Goal: Transaction & Acquisition: Book appointment/travel/reservation

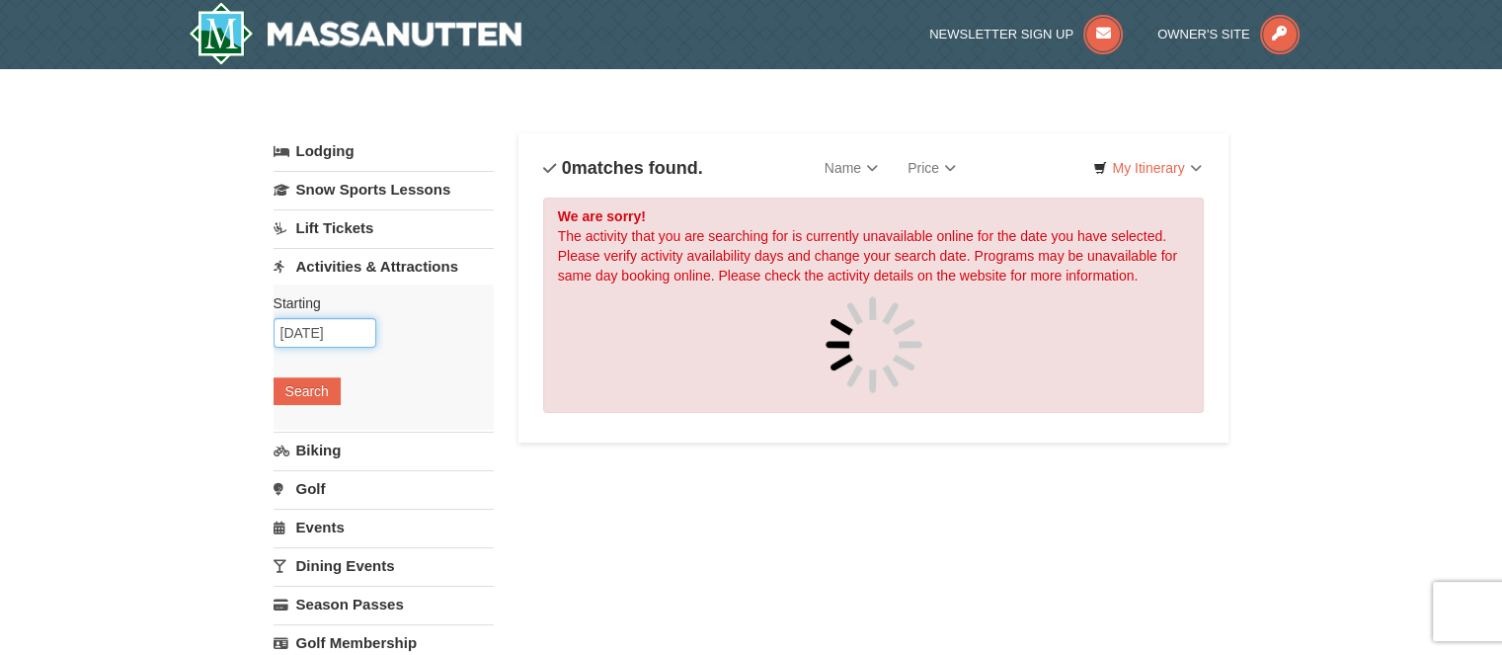
click at [356, 327] on input "[DATE]" at bounding box center [325, 333] width 103 height 30
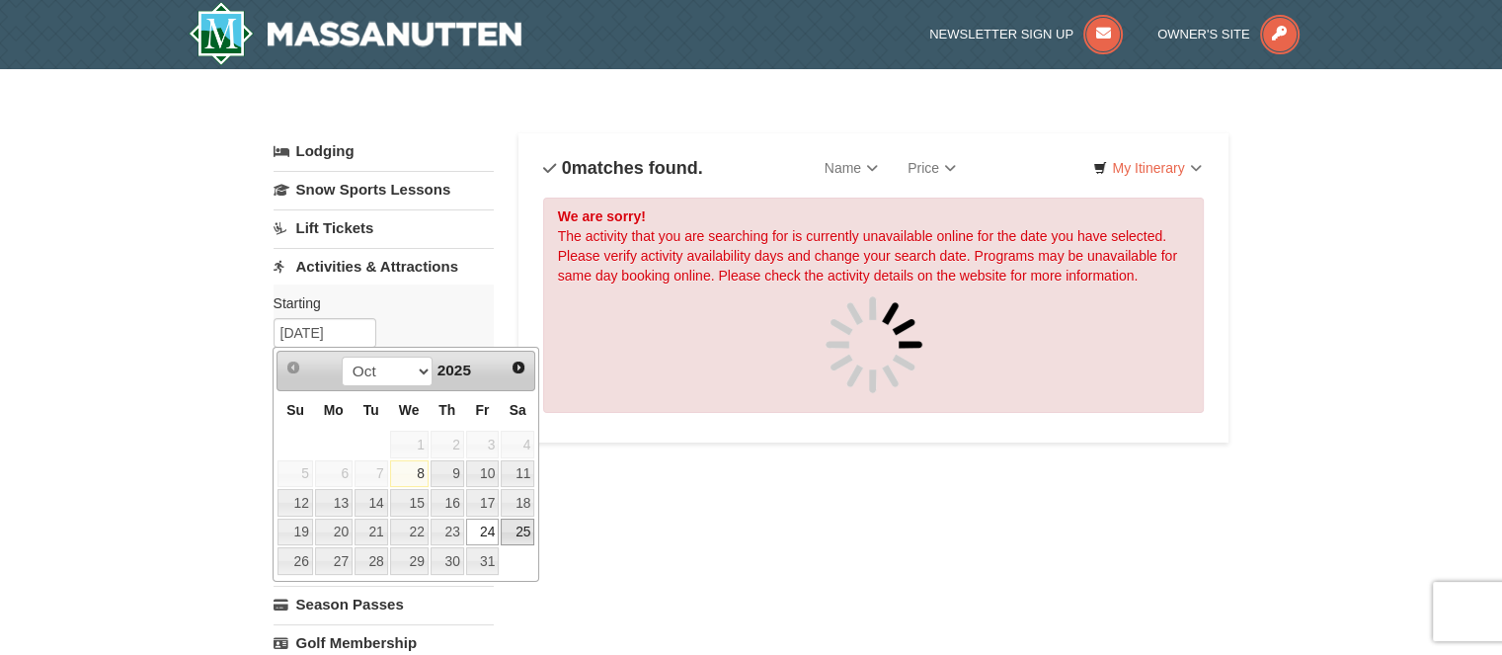
click at [523, 531] on link "25" at bounding box center [518, 533] width 34 height 28
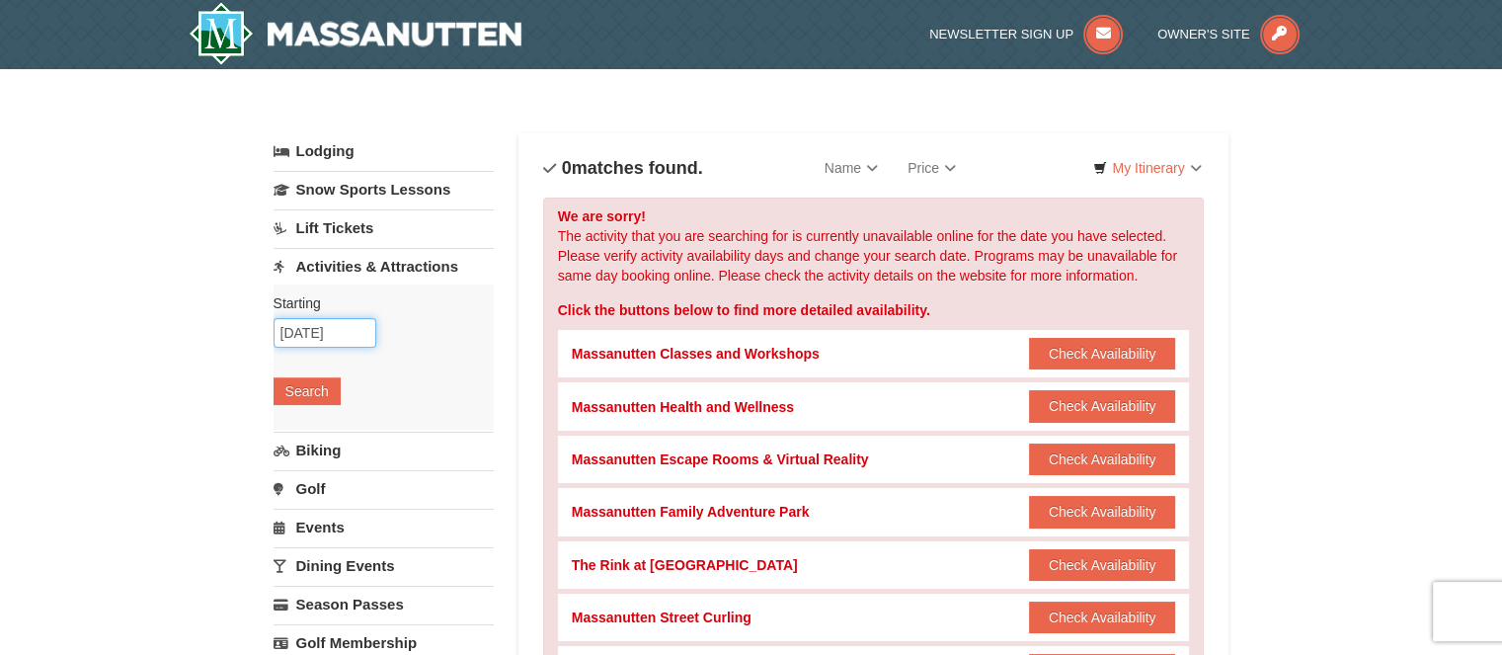
click at [358, 323] on input "10/25/2025" at bounding box center [325, 333] width 103 height 30
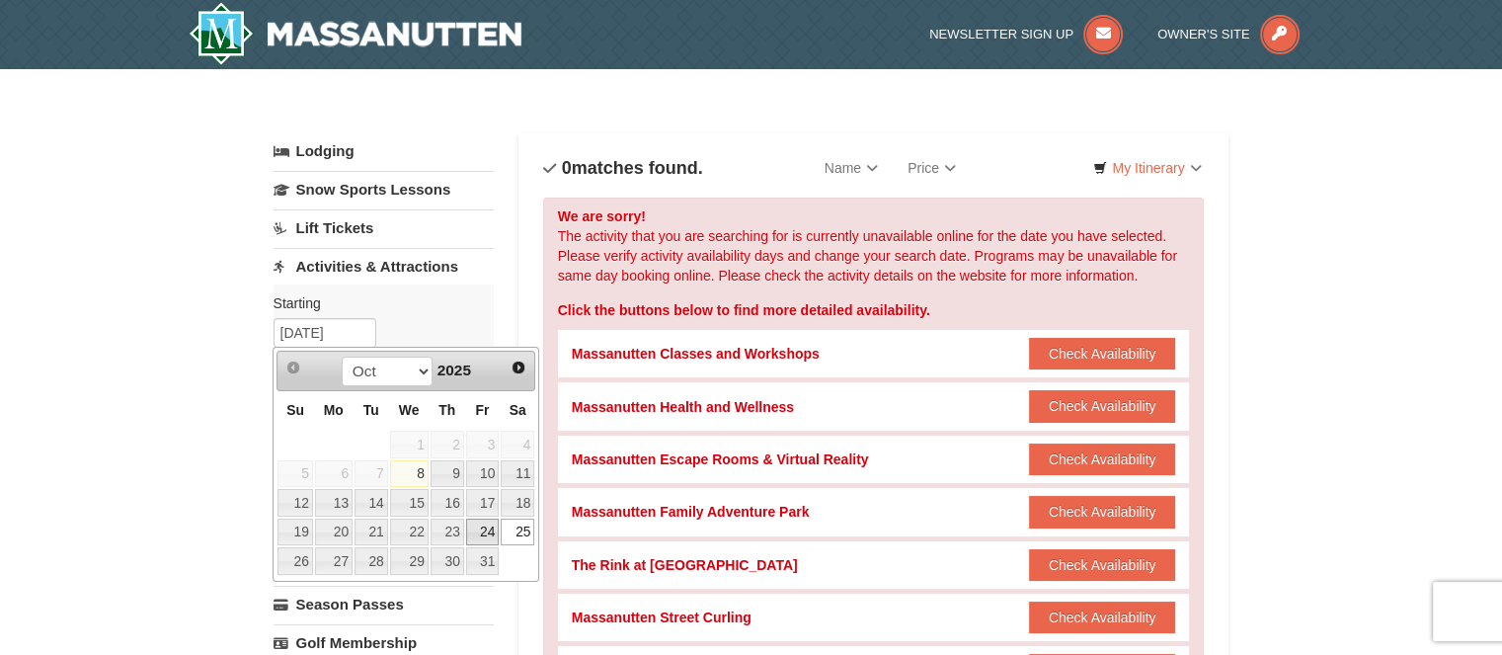
click at [486, 531] on link "24" at bounding box center [483, 533] width 34 height 28
type input "10/24/2025"
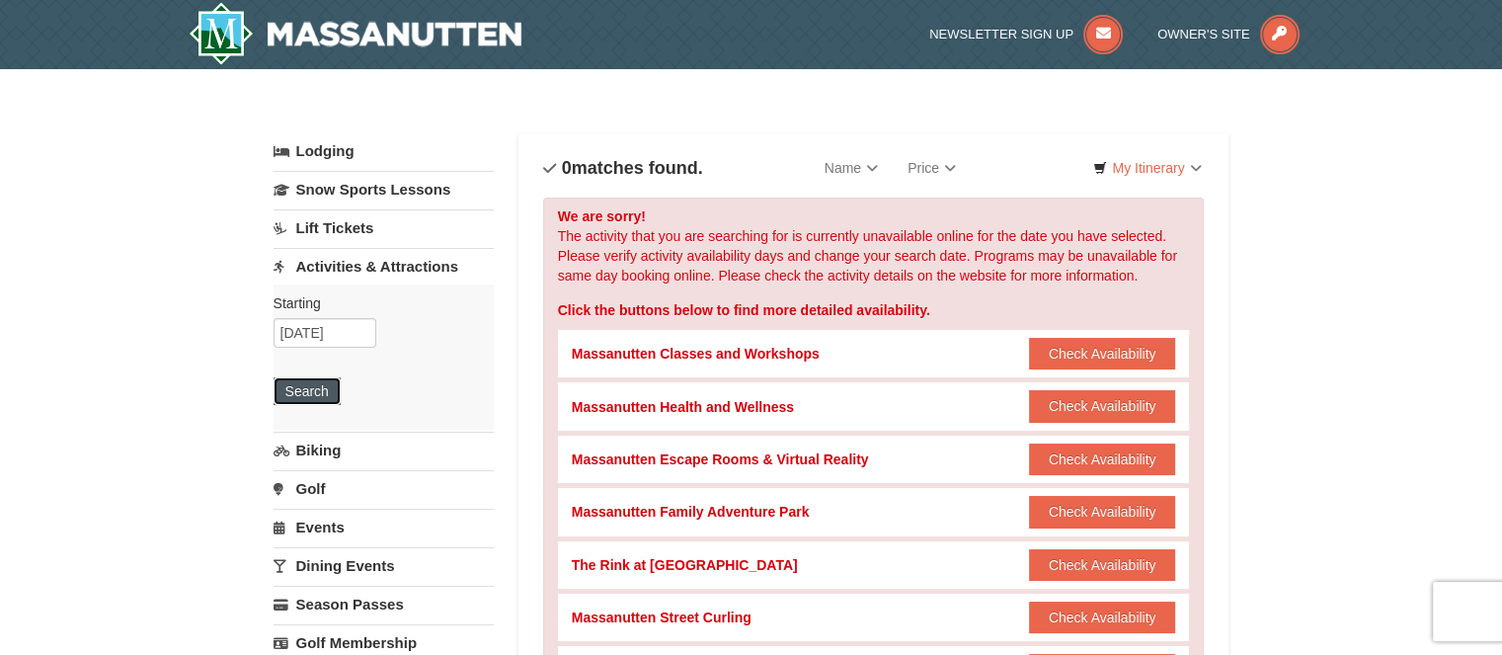
click at [307, 397] on button "Search" at bounding box center [307, 391] width 67 height 28
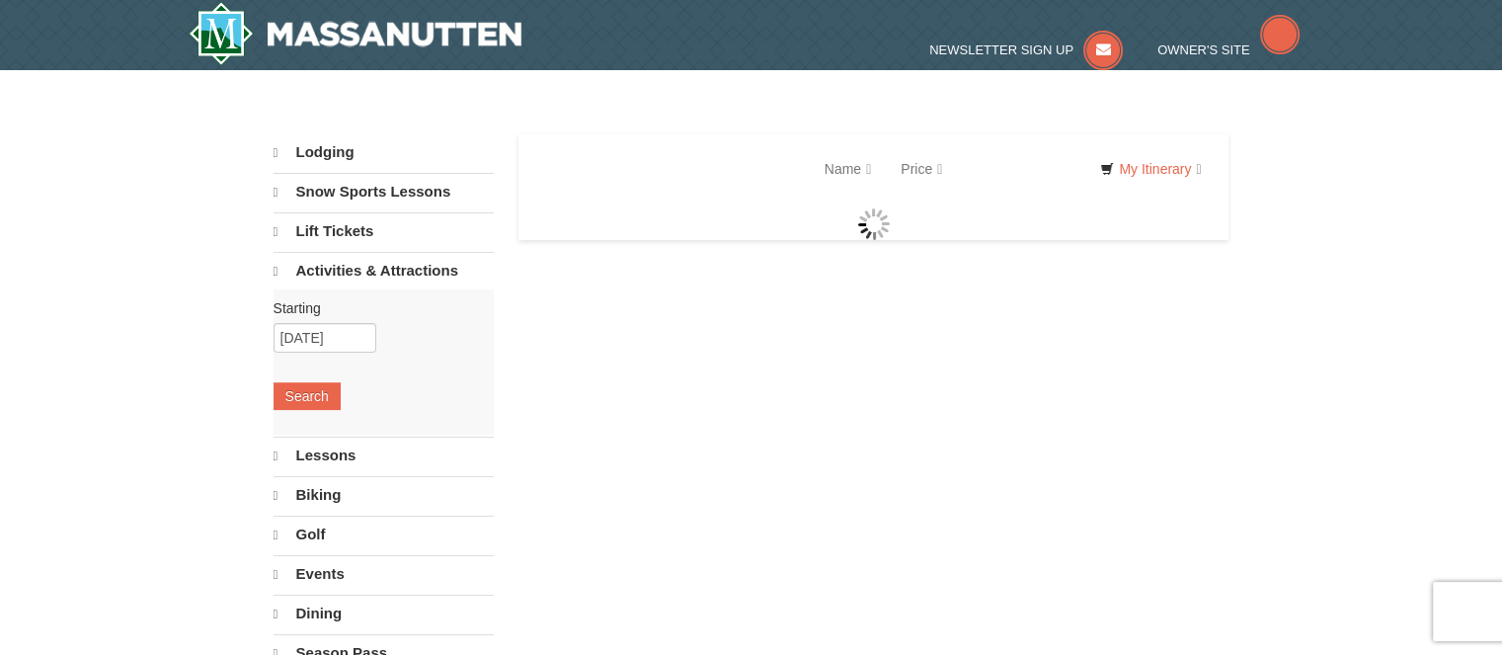
select select "10"
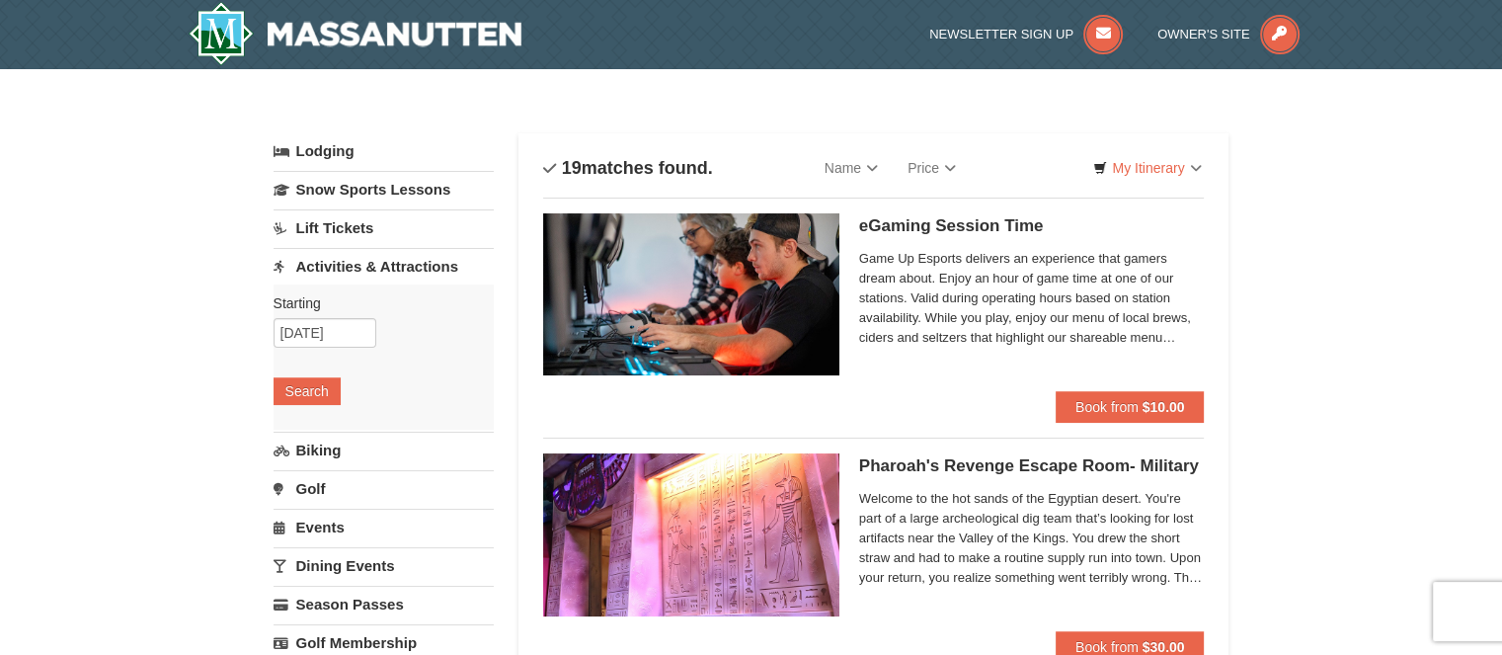
click at [354, 224] on link "Lift Tickets" at bounding box center [384, 227] width 220 height 37
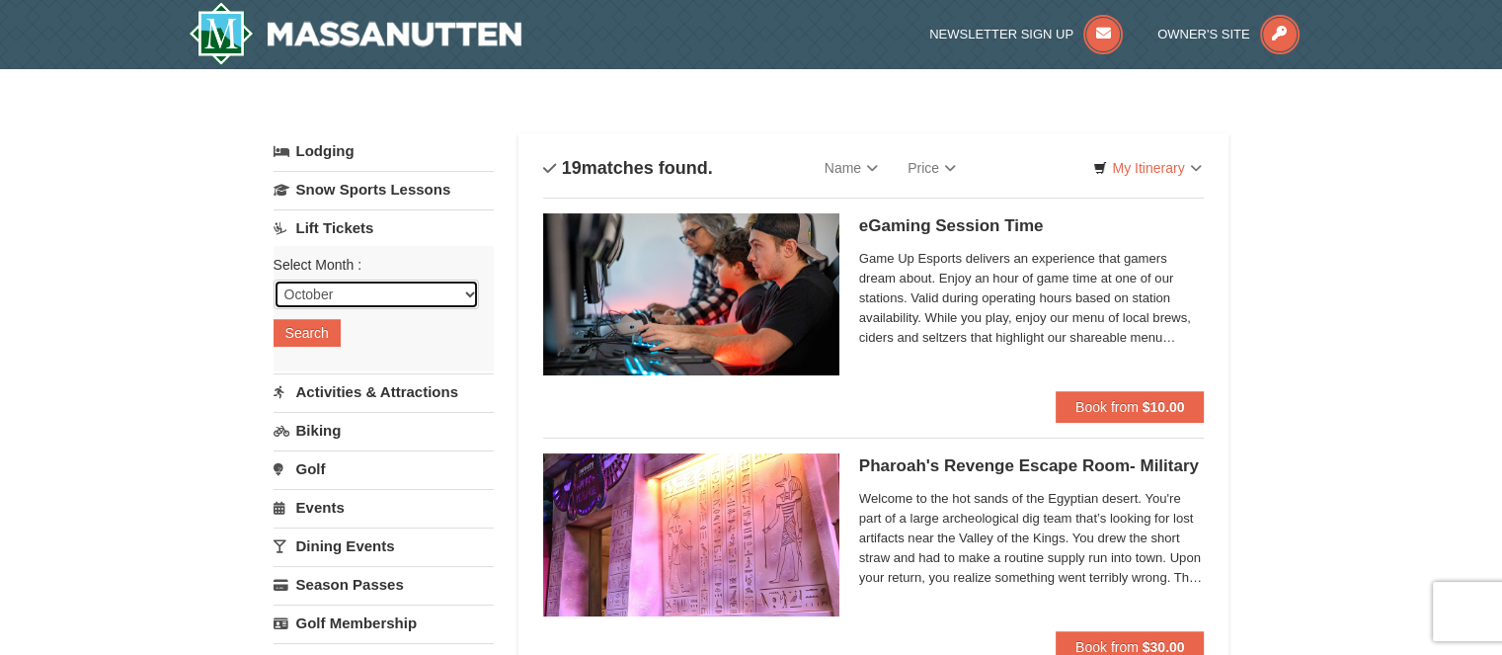
click at [391, 302] on select "October November December January February March April May June July August Sep…" at bounding box center [376, 295] width 205 height 30
click at [274, 280] on select "October November December January February March April May June July August Sep…" at bounding box center [376, 295] width 205 height 30
click at [292, 334] on button "Search" at bounding box center [307, 333] width 67 height 28
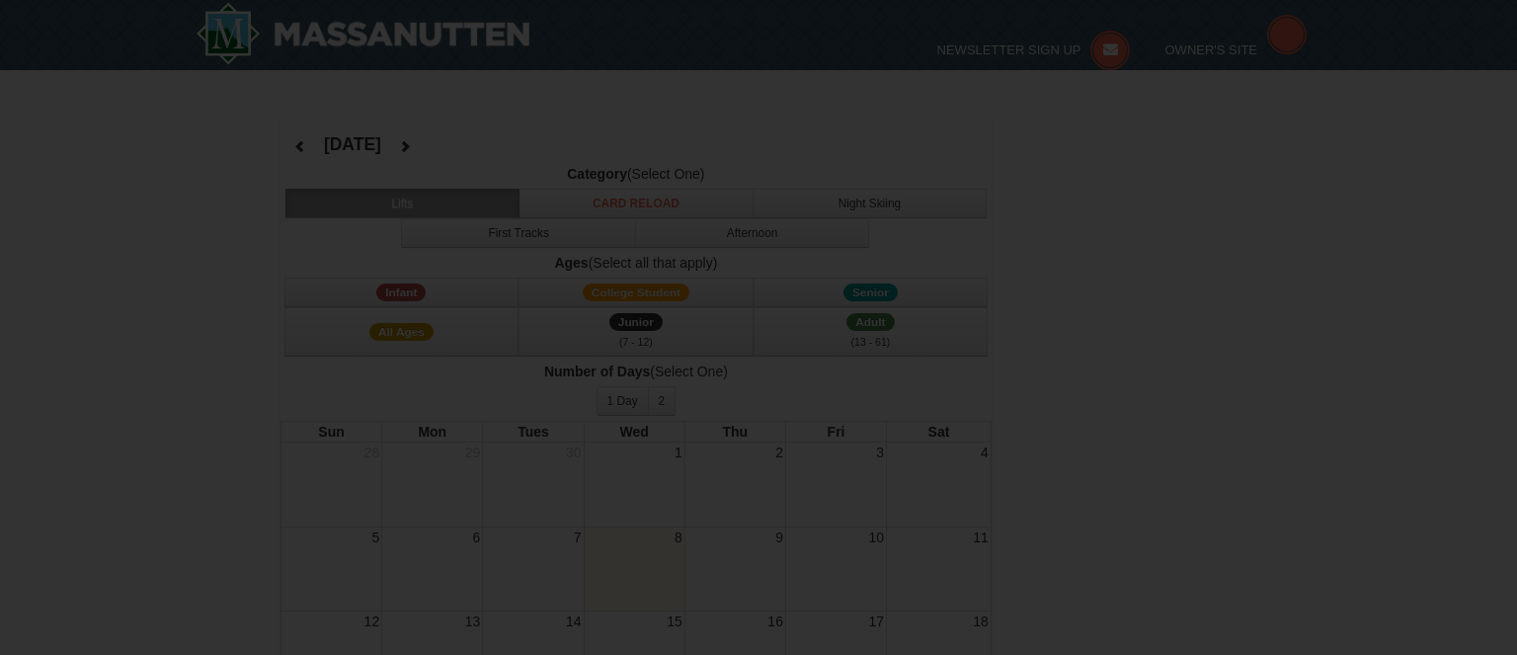
select select "10"
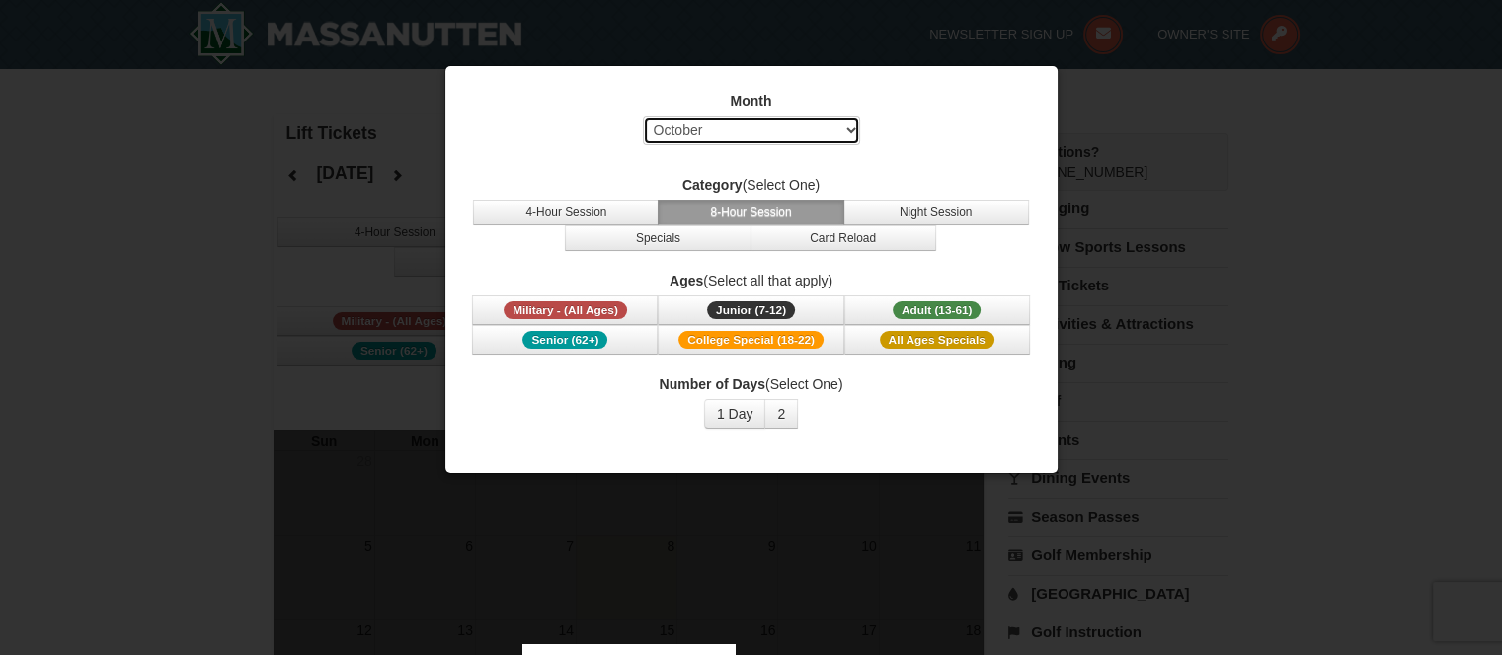
click at [827, 130] on select "Select October November December January February March April May June July Aug…" at bounding box center [751, 131] width 217 height 30
click at [901, 125] on div "Month Select October November December January February March April May June Ju…" at bounding box center [751, 123] width 563 height 64
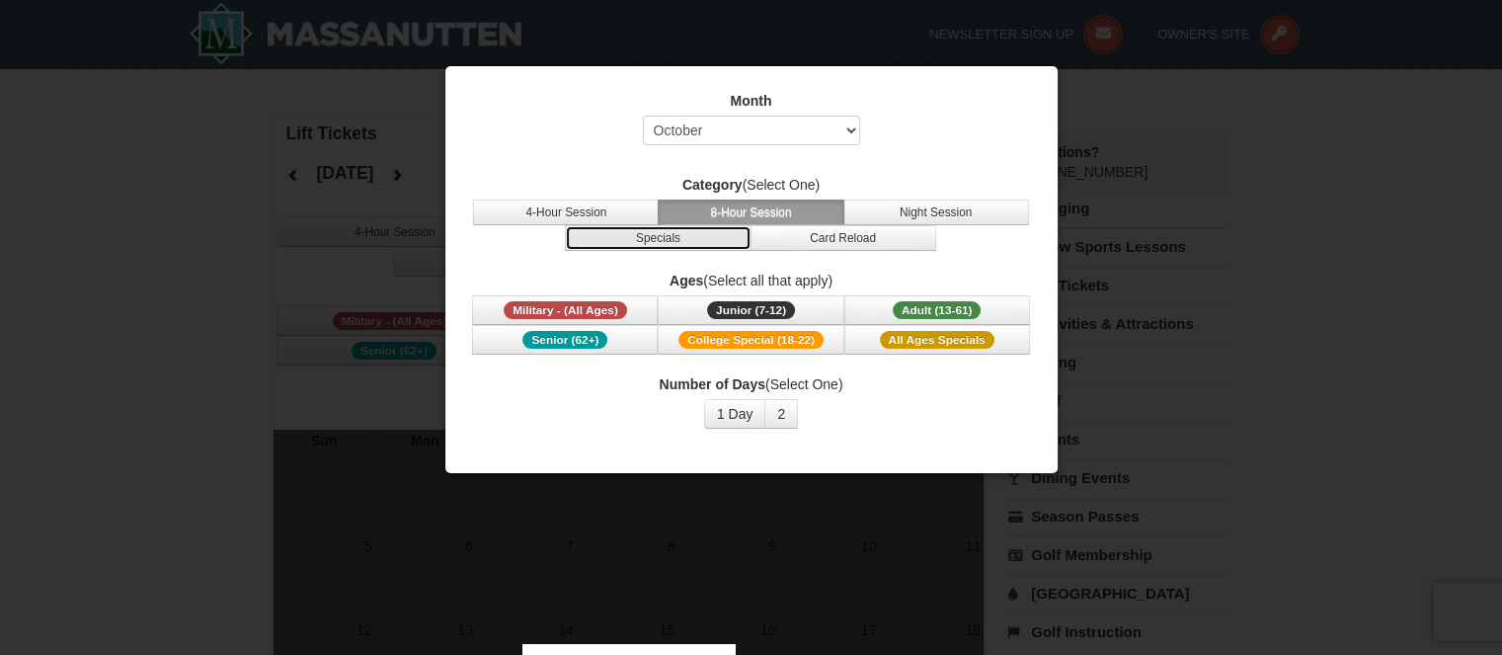
click at [676, 242] on button "Specials" at bounding box center [658, 238] width 186 height 26
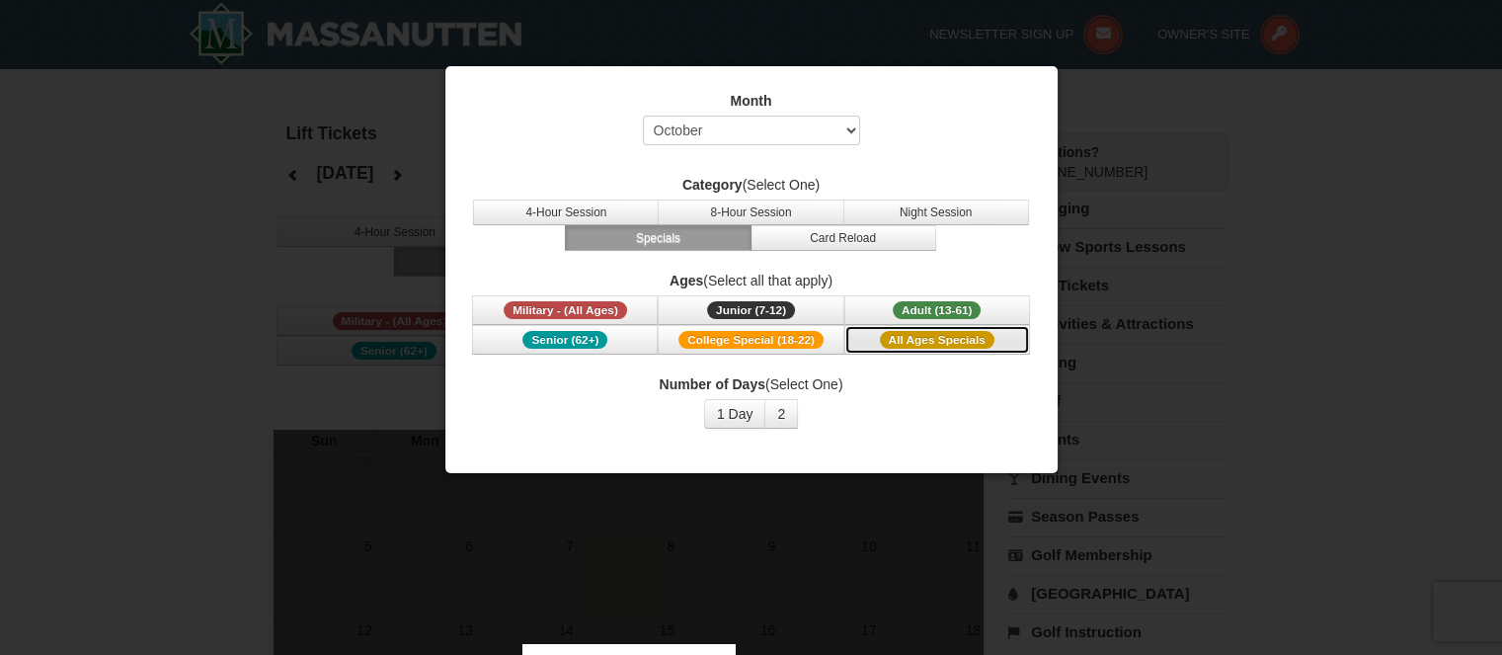
click at [915, 341] on span "All Ages Specials" at bounding box center [937, 340] width 115 height 18
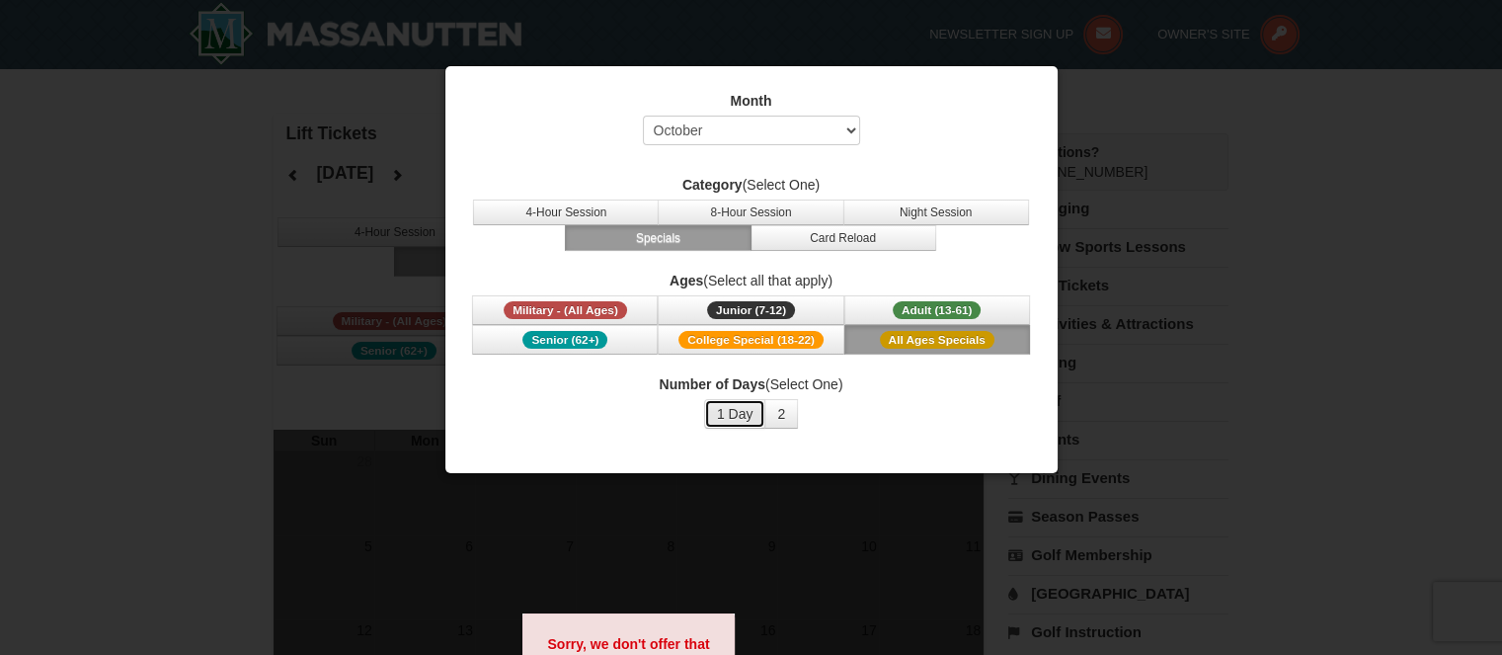
click at [737, 415] on button "1 Day" at bounding box center [735, 414] width 62 height 30
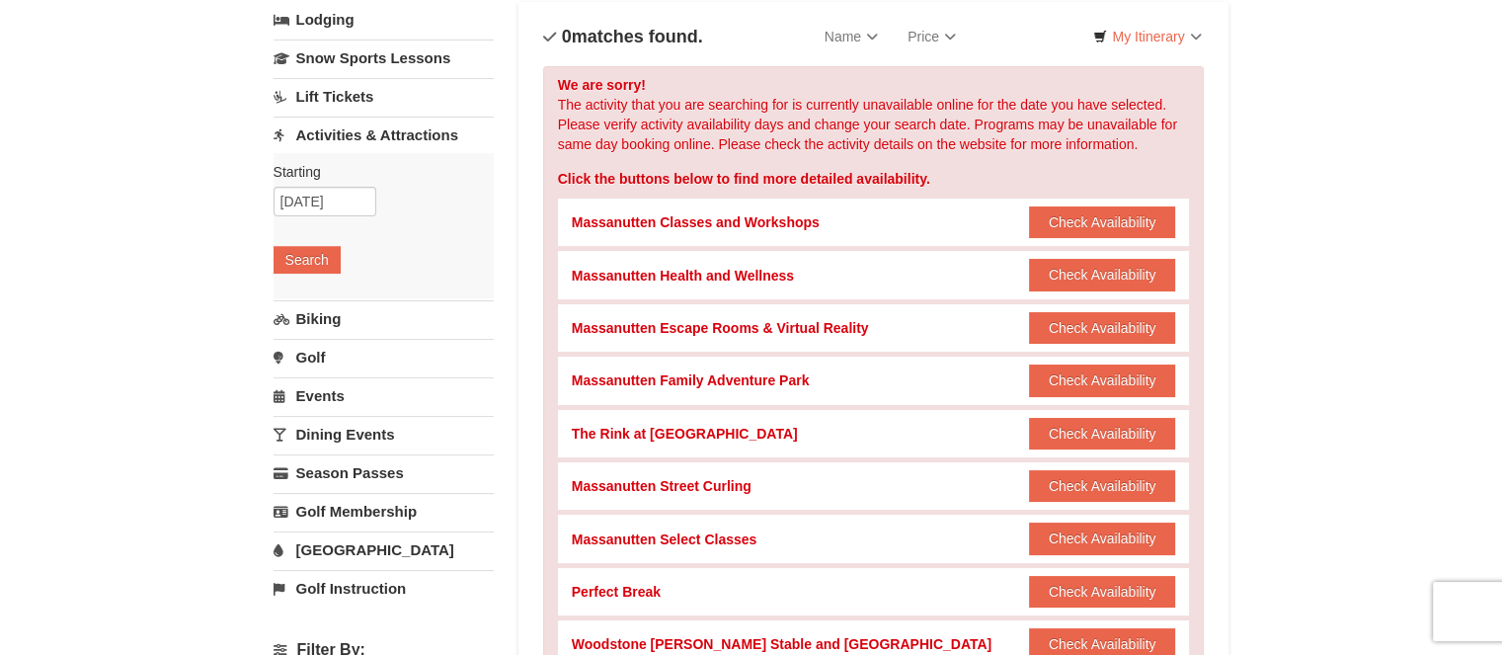
scroll to position [395, 0]
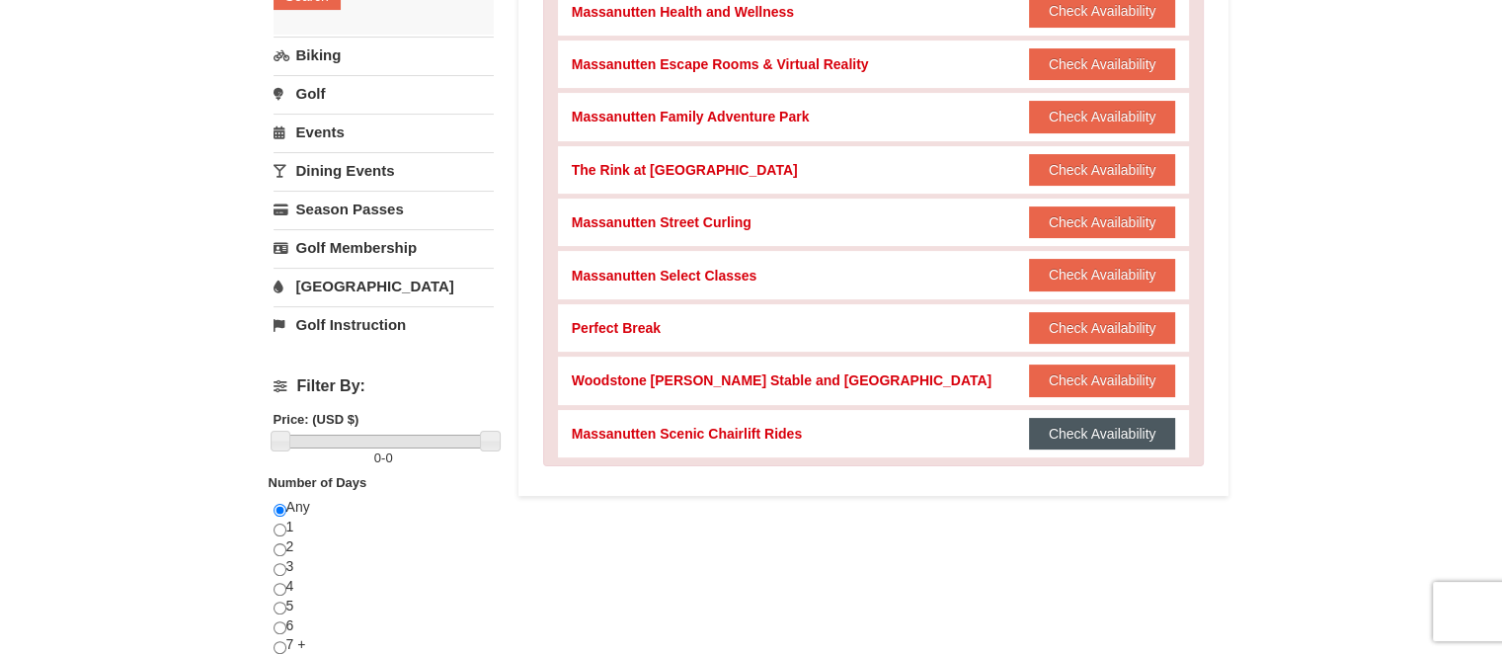
click at [1080, 439] on button "Check Availability" at bounding box center [1102, 434] width 147 height 32
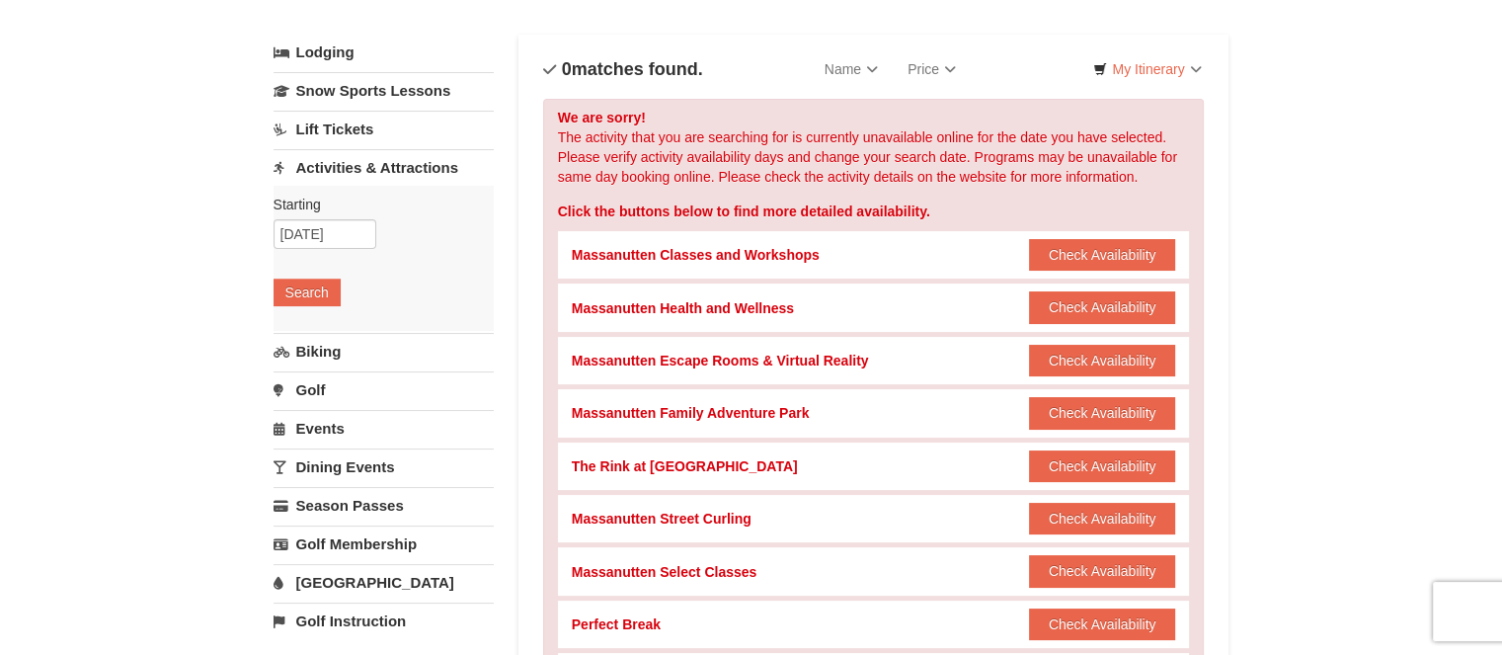
scroll to position [0, 0]
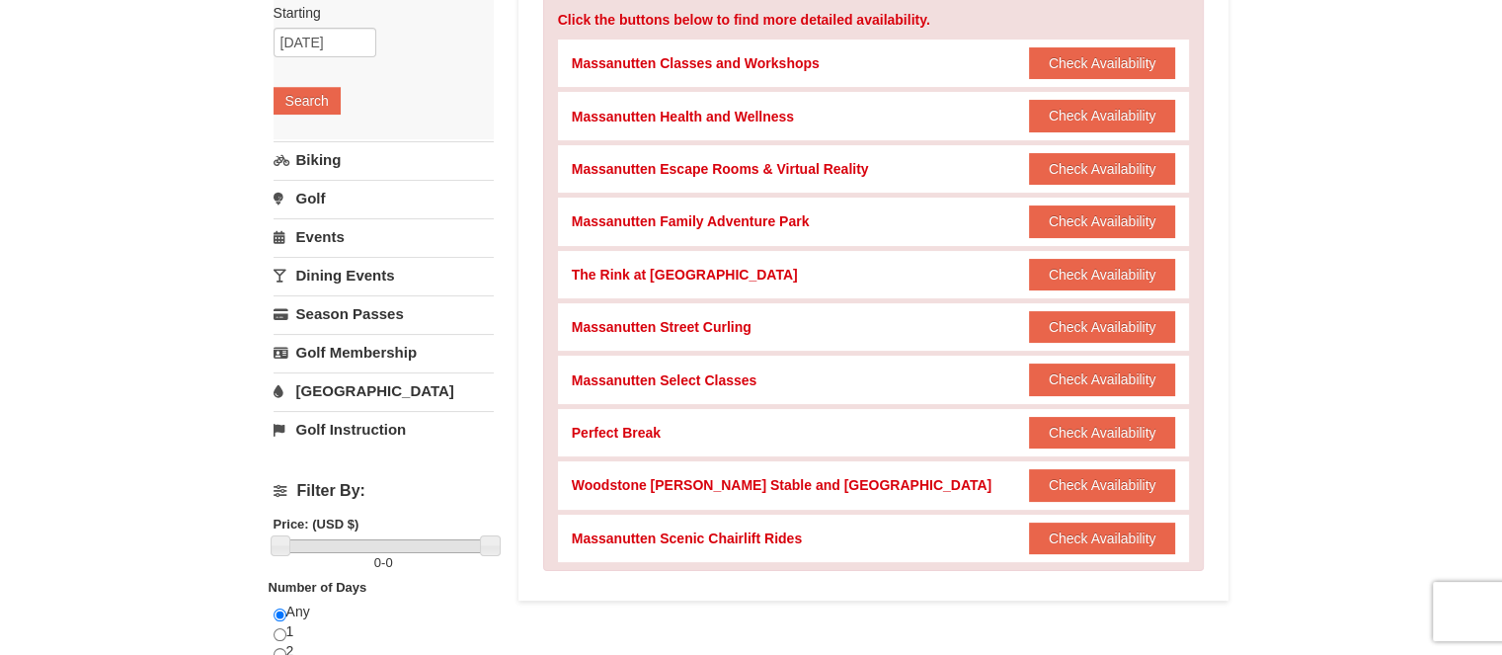
scroll to position [296, 0]
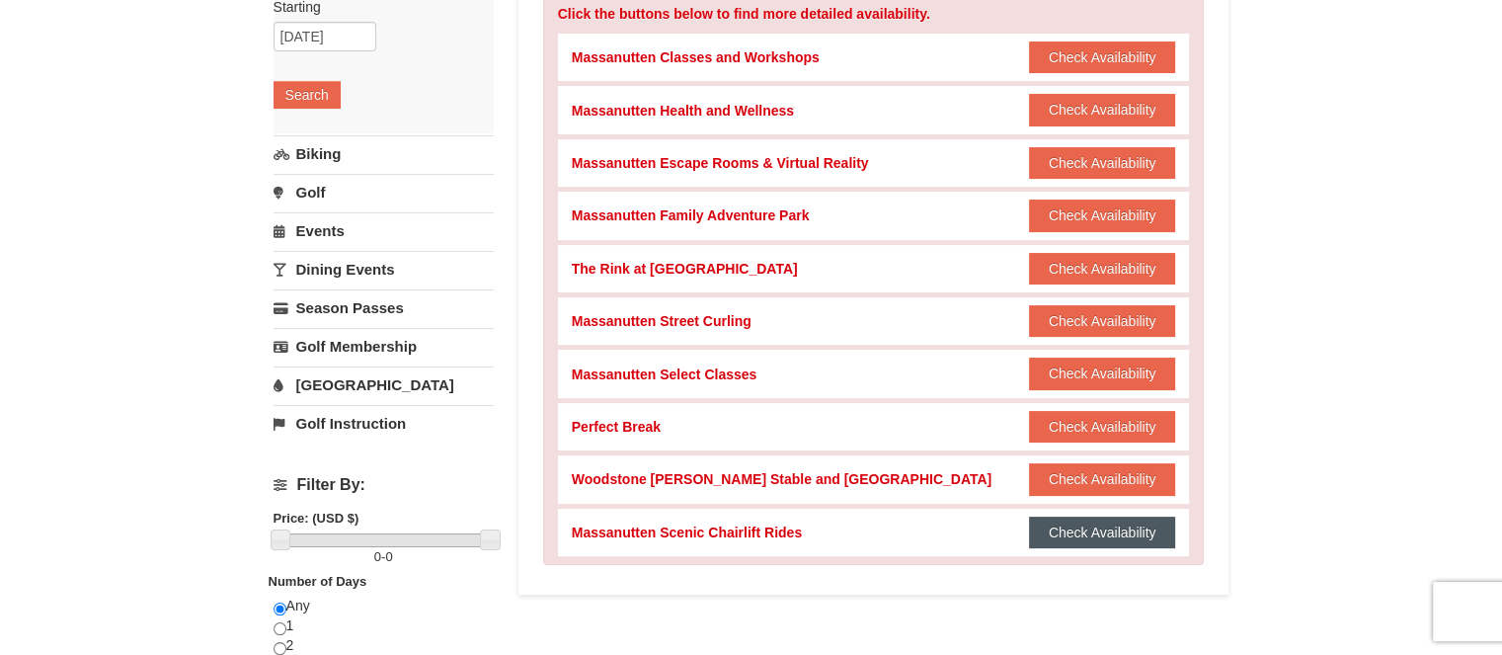
click at [1102, 526] on button "Check Availability" at bounding box center [1102, 533] width 147 height 32
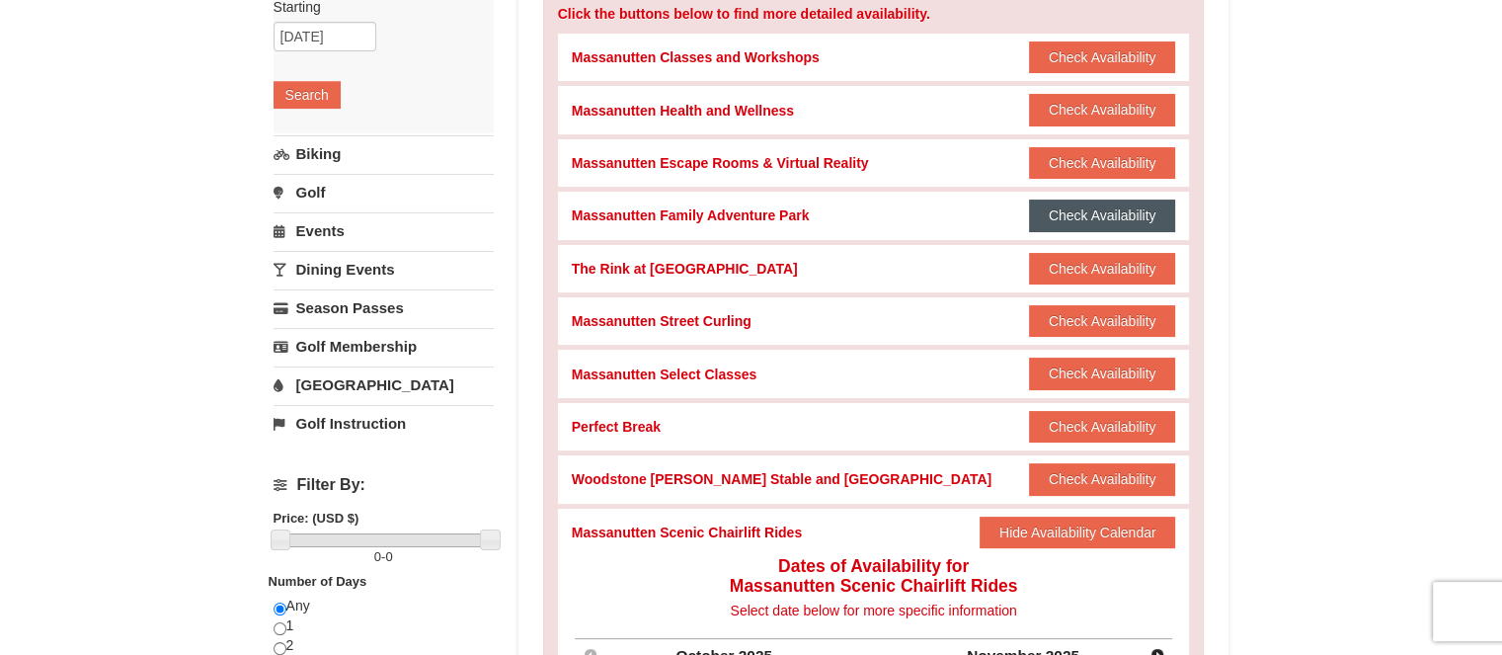
click at [1077, 211] on button "Check Availability" at bounding box center [1102, 216] width 147 height 32
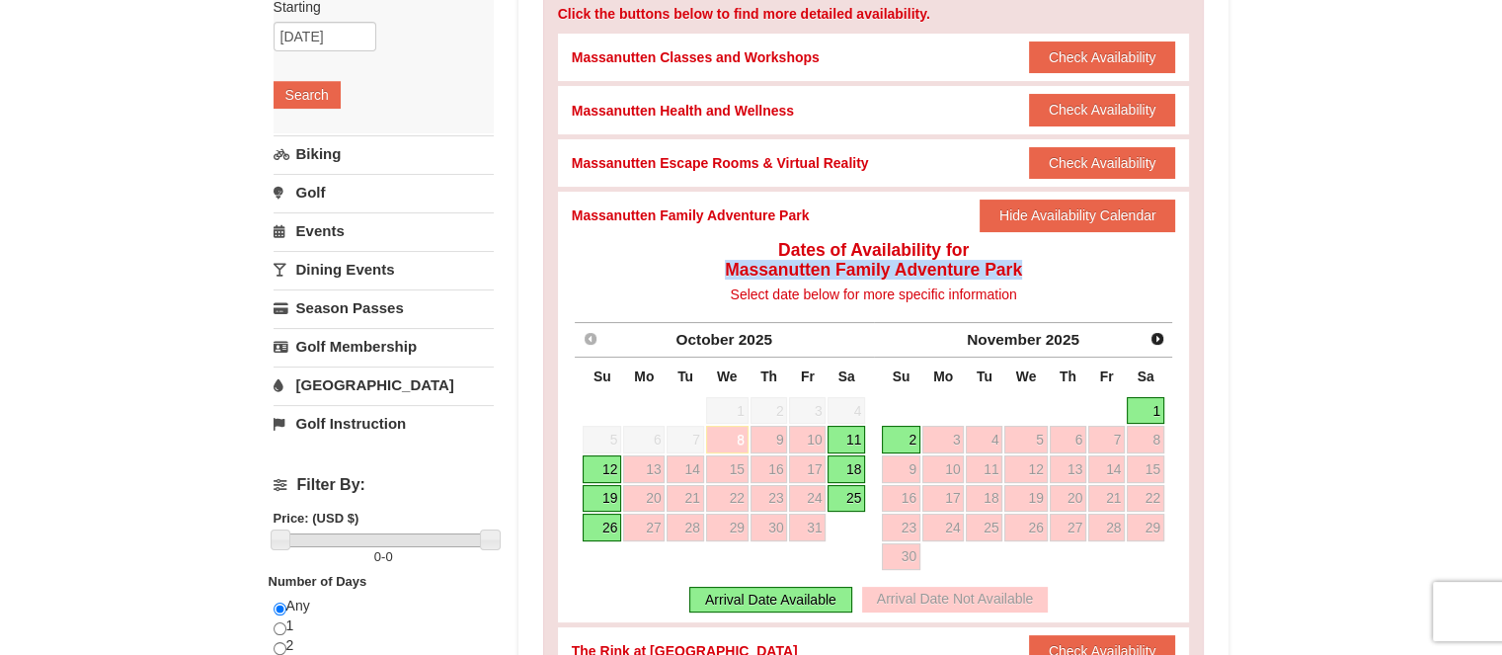
drag, startPoint x: 1026, startPoint y: 264, endPoint x: 729, endPoint y: 262, distance: 297.3
click at [729, 262] on h4 "Dates of Availability for Massanutten Family Adventure Park" at bounding box center [874, 260] width 604 height 40
copy h4 "Massanutten Family Adventure Park"
click at [852, 499] on link "25" at bounding box center [847, 499] width 38 height 28
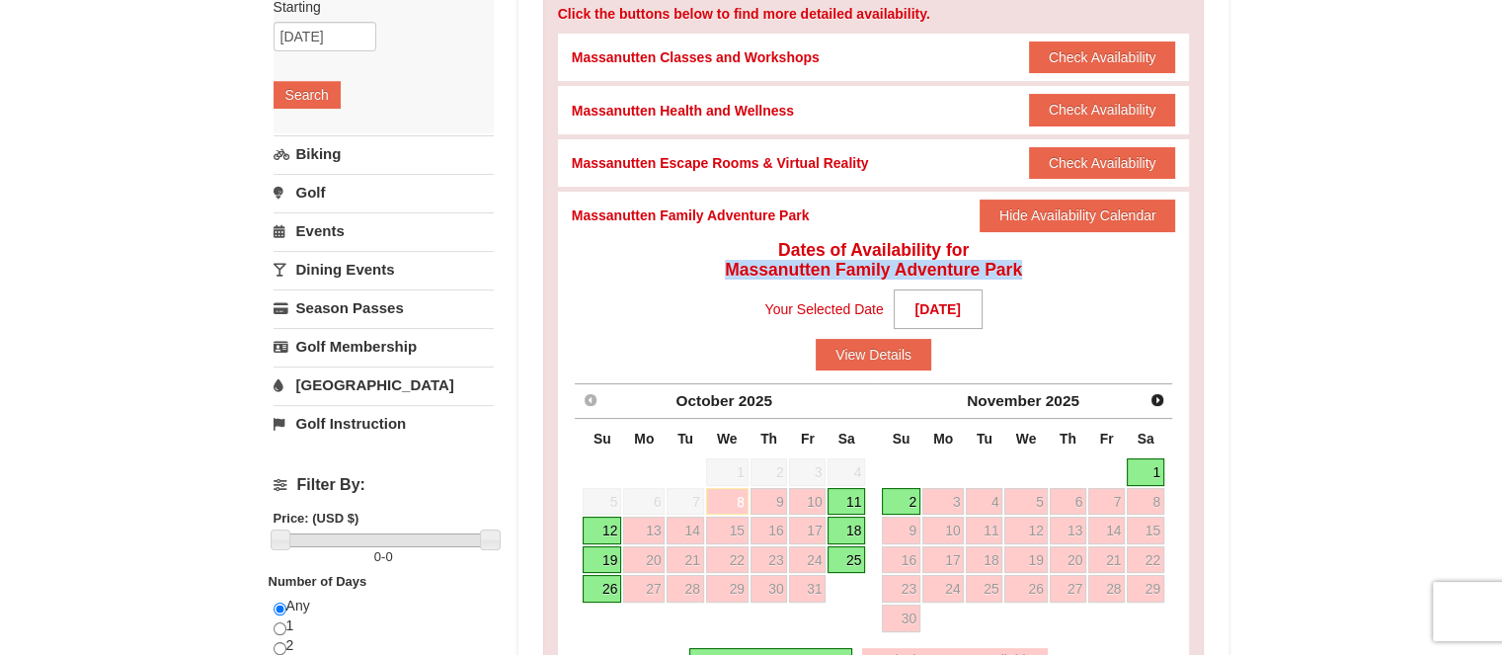
click at [848, 560] on link "25" at bounding box center [847, 560] width 38 height 28
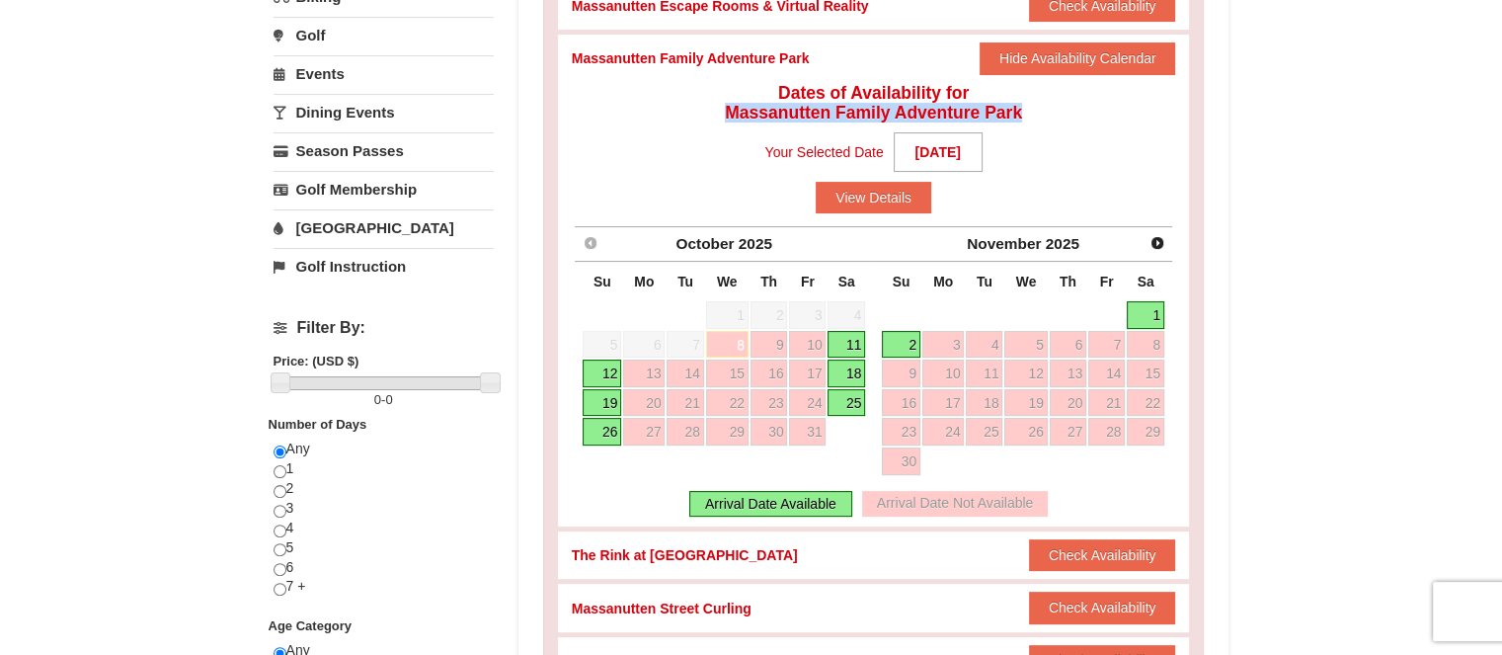
scroll to position [494, 0]
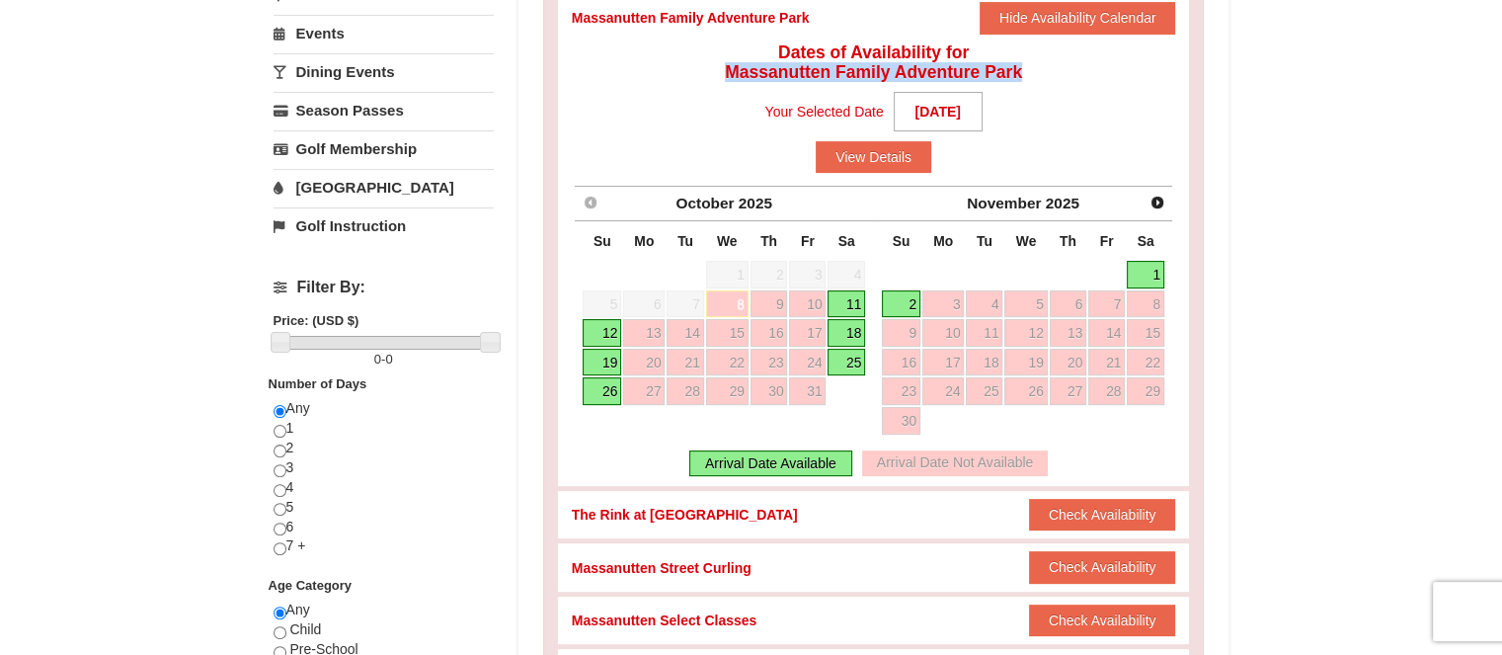
click at [853, 358] on link "25" at bounding box center [847, 363] width 38 height 28
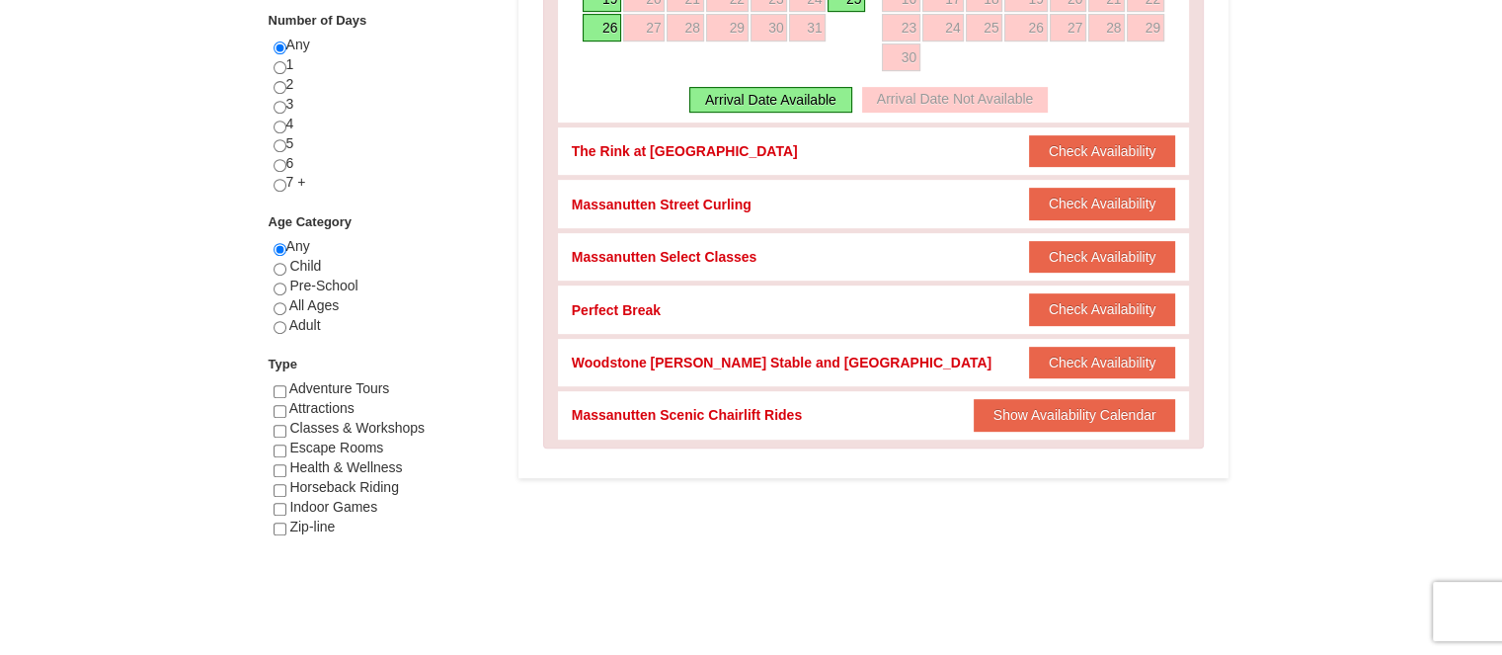
scroll to position [889, 0]
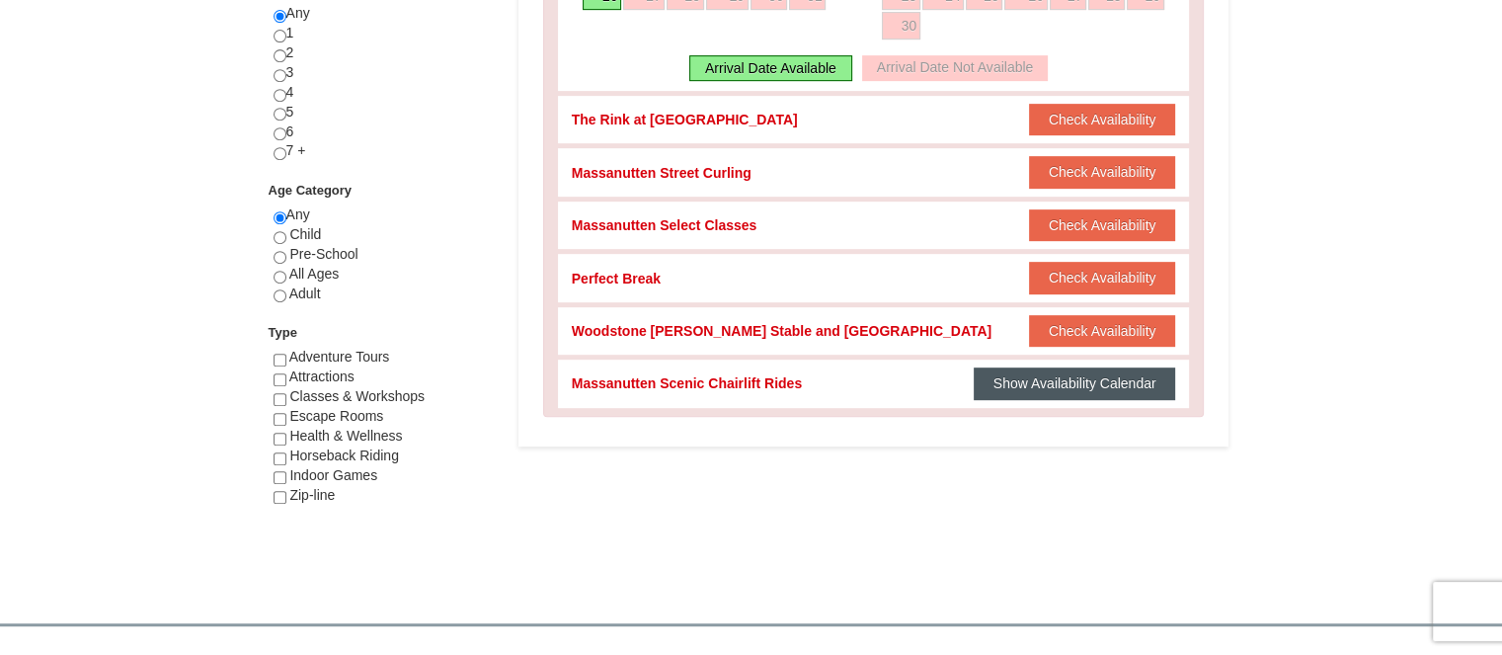
click at [1015, 376] on button "Show Availability Calendar" at bounding box center [1075, 383] width 202 height 32
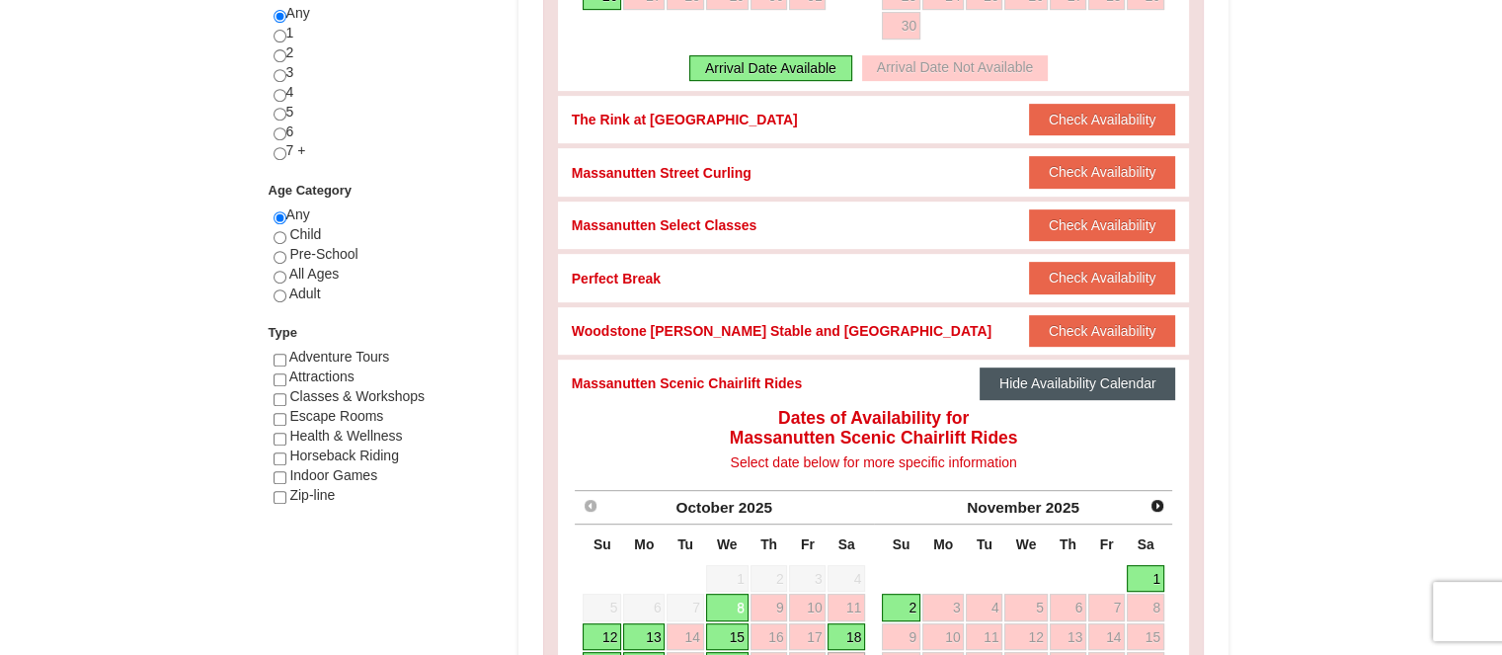
scroll to position [1185, 0]
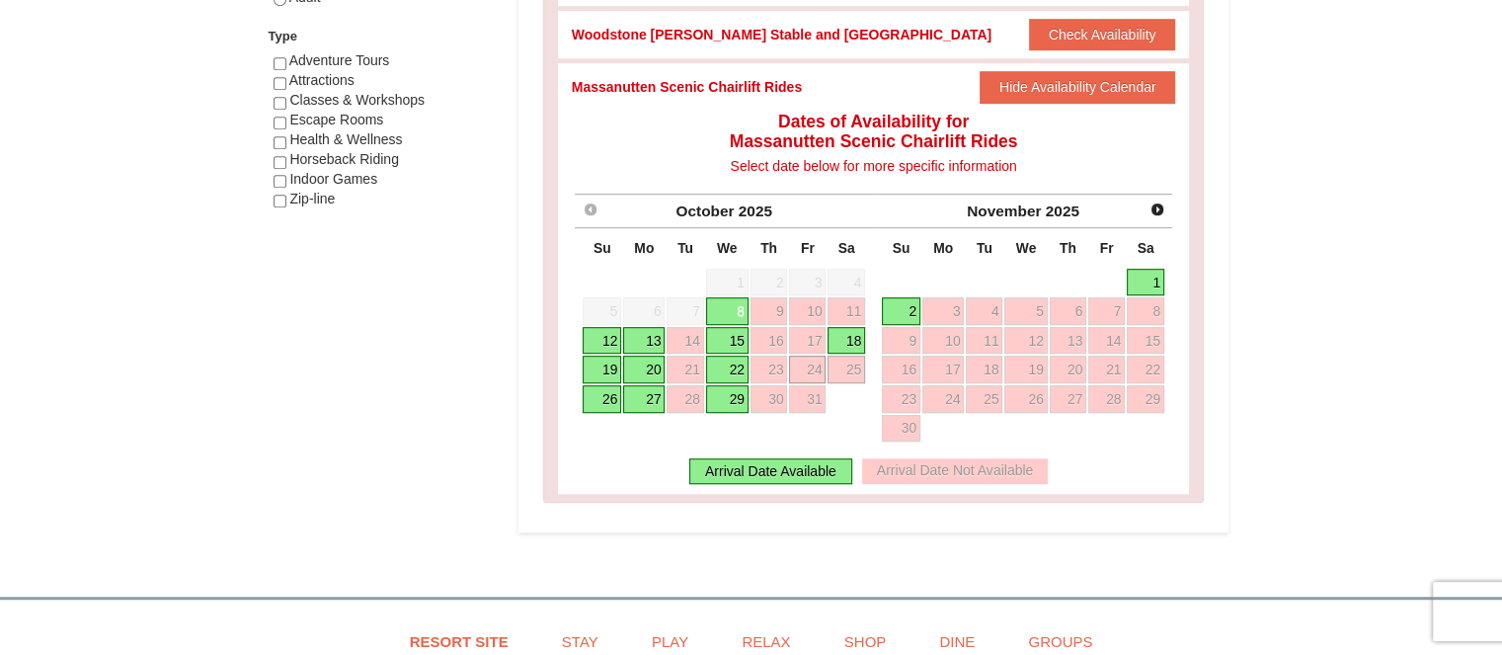
click at [812, 362] on link "24" at bounding box center [807, 370] width 37 height 28
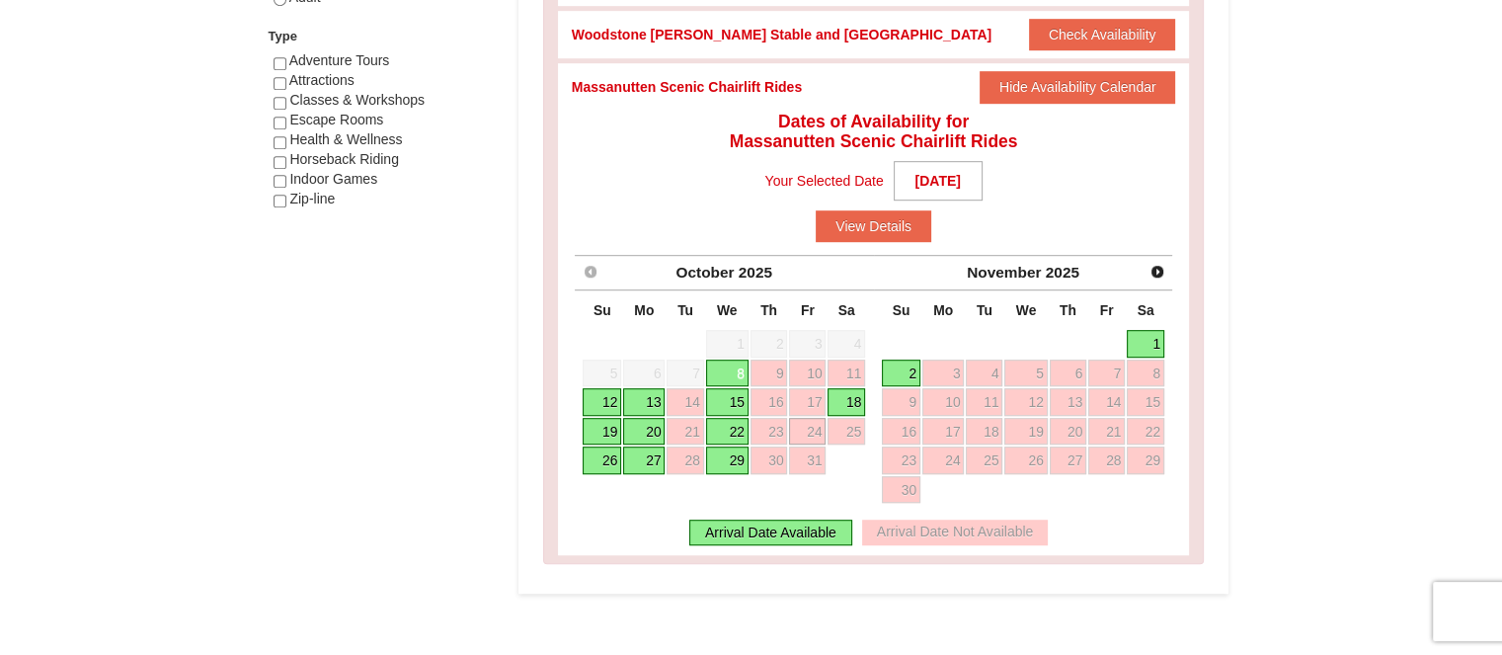
click at [857, 399] on link "18" at bounding box center [847, 402] width 38 height 28
click at [844, 391] on link "18" at bounding box center [847, 402] width 38 height 28
click at [844, 400] on link "18" at bounding box center [847, 402] width 38 height 28
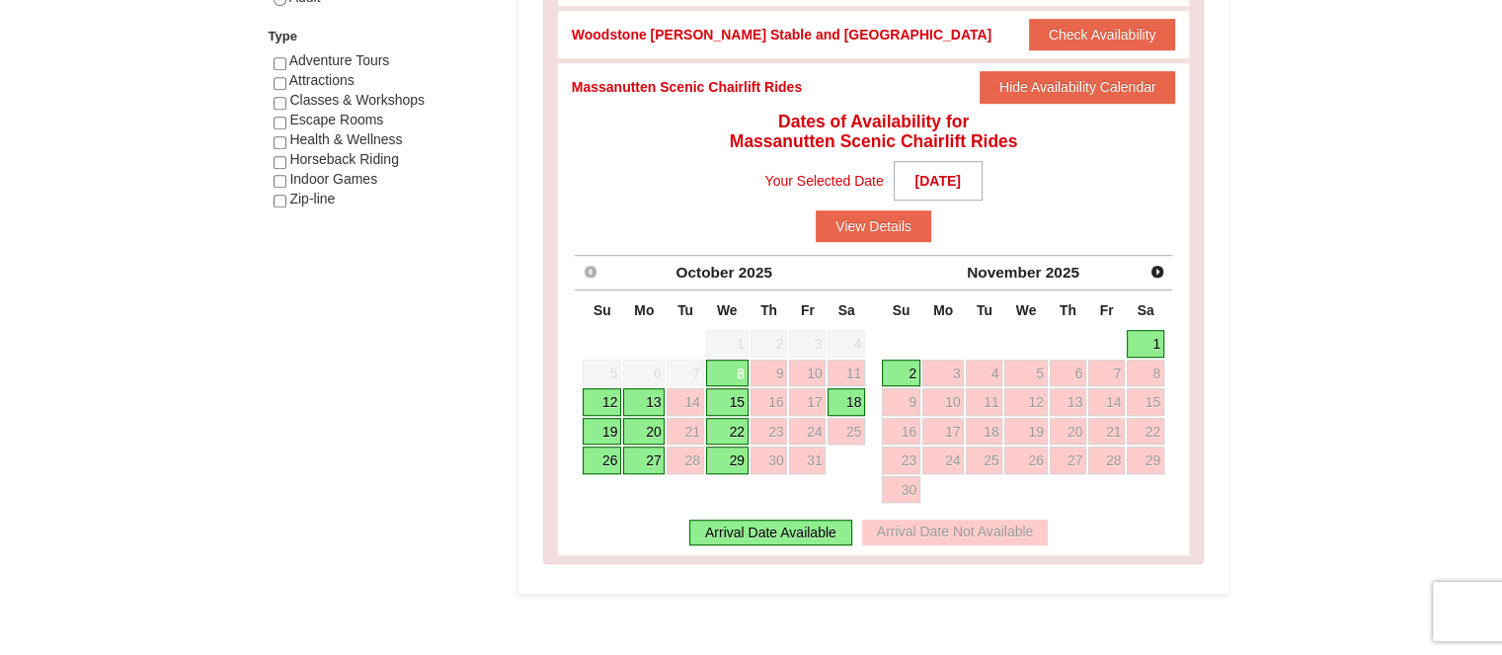
click at [779, 528] on div "Arrival Date Available" at bounding box center [770, 533] width 163 height 26
click at [851, 390] on link "18" at bounding box center [847, 402] width 38 height 28
click at [950, 175] on strong "[DATE]" at bounding box center [938, 181] width 89 height 40
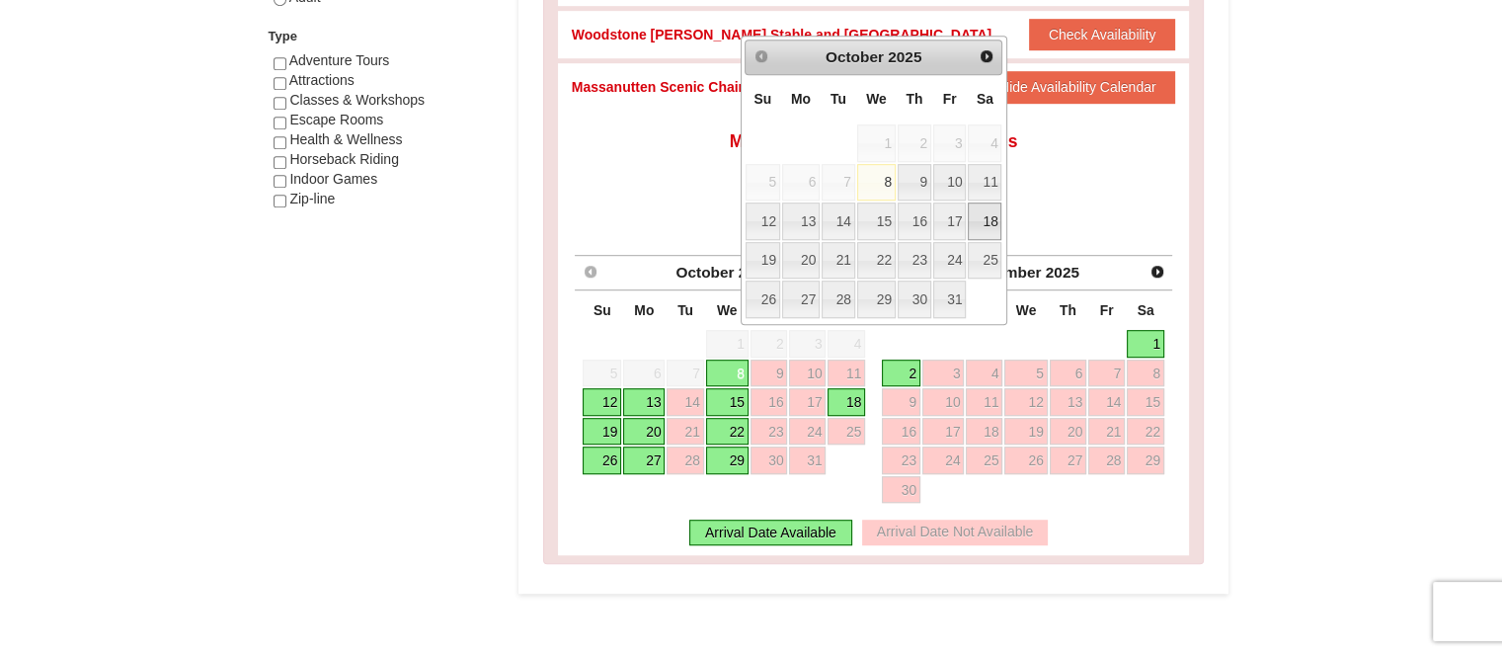
click at [993, 212] on link "18" at bounding box center [985, 221] width 34 height 38
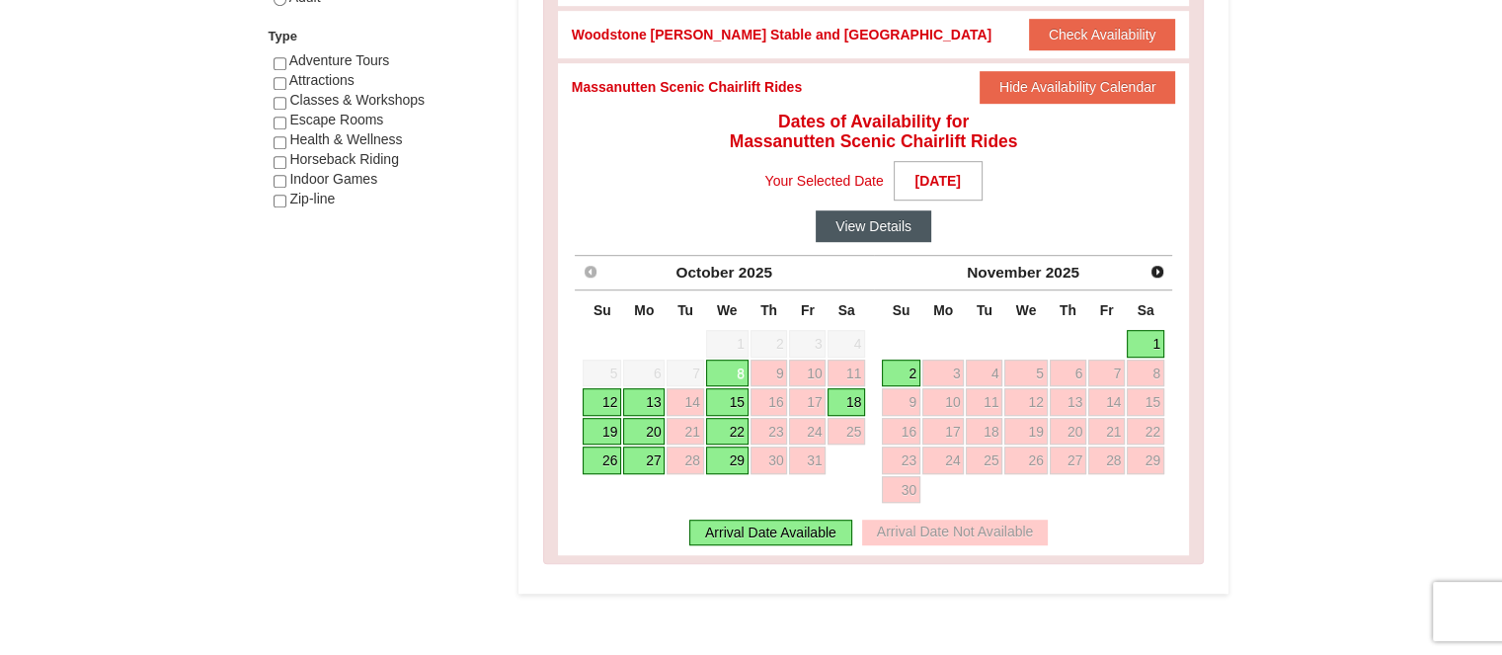
click at [902, 221] on button "View Details" at bounding box center [874, 226] width 116 height 32
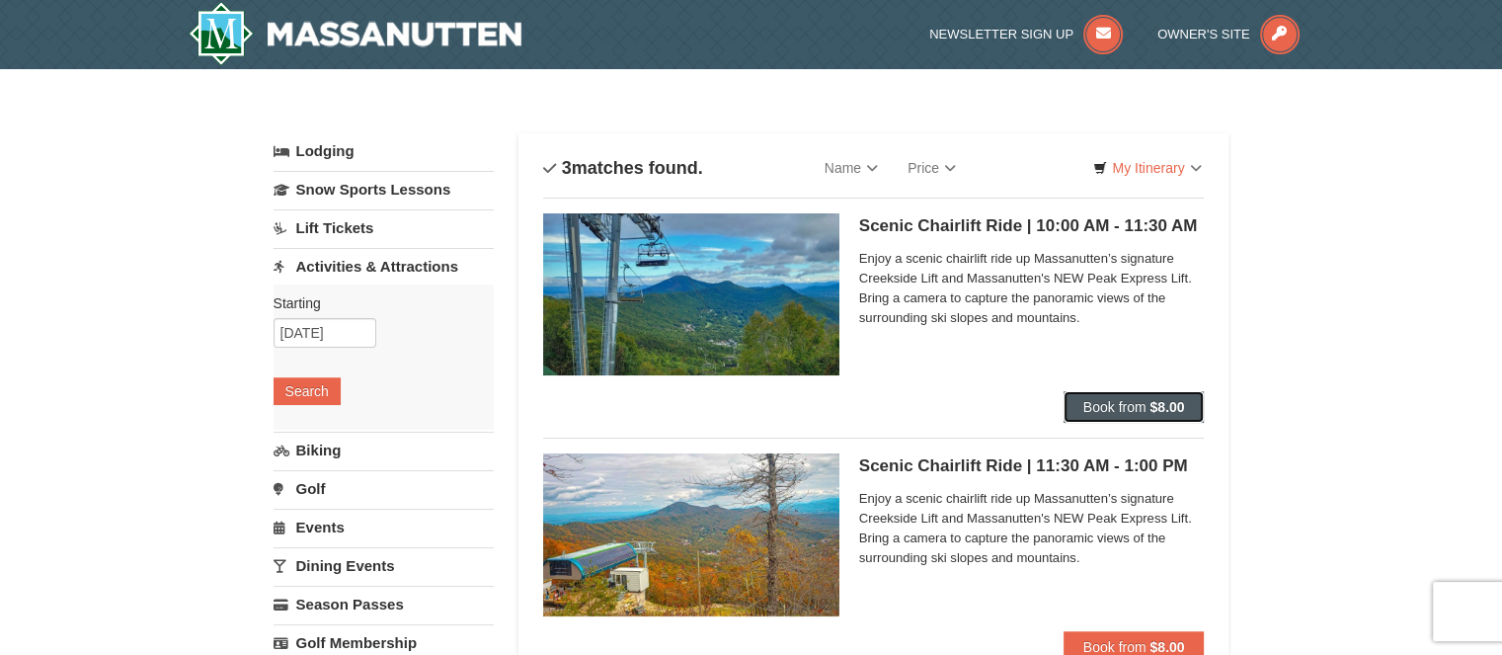
click at [1171, 402] on strong "$8.00" at bounding box center [1167, 407] width 35 height 16
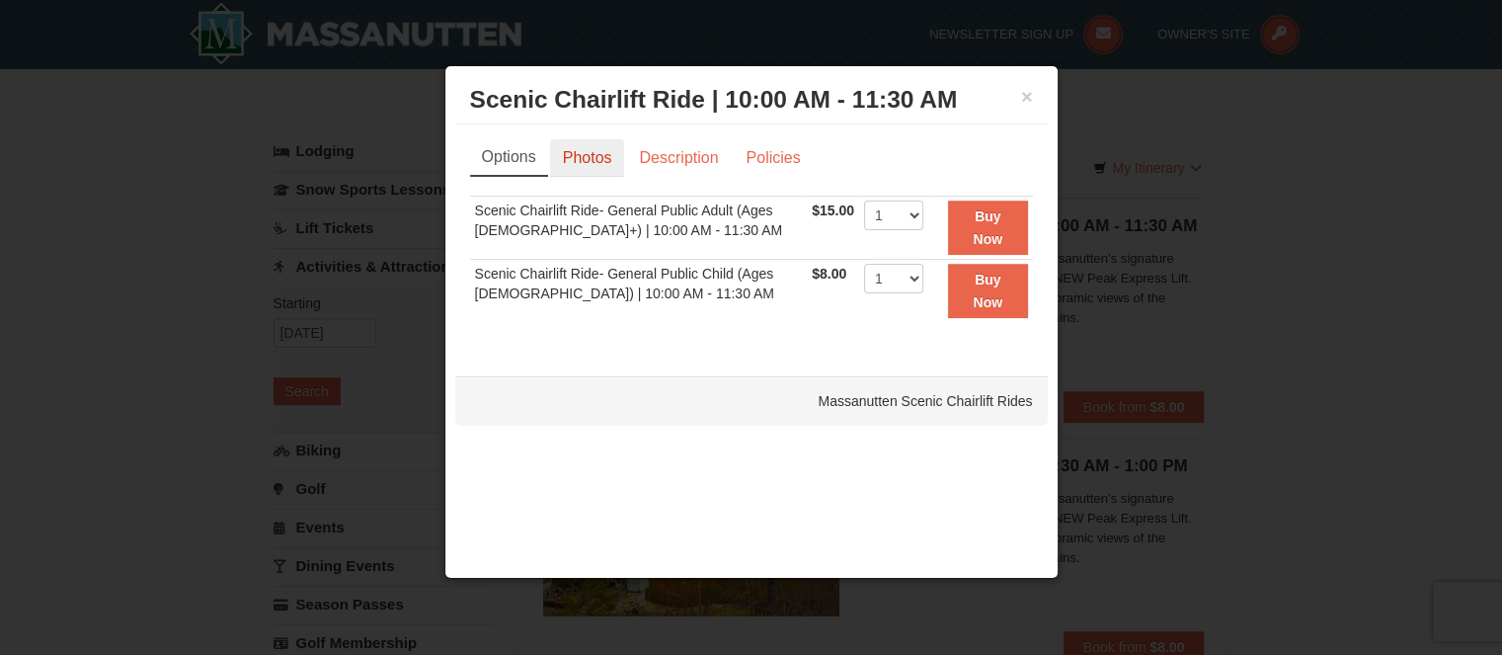
click at [601, 155] on link "Photos" at bounding box center [587, 158] width 75 height 38
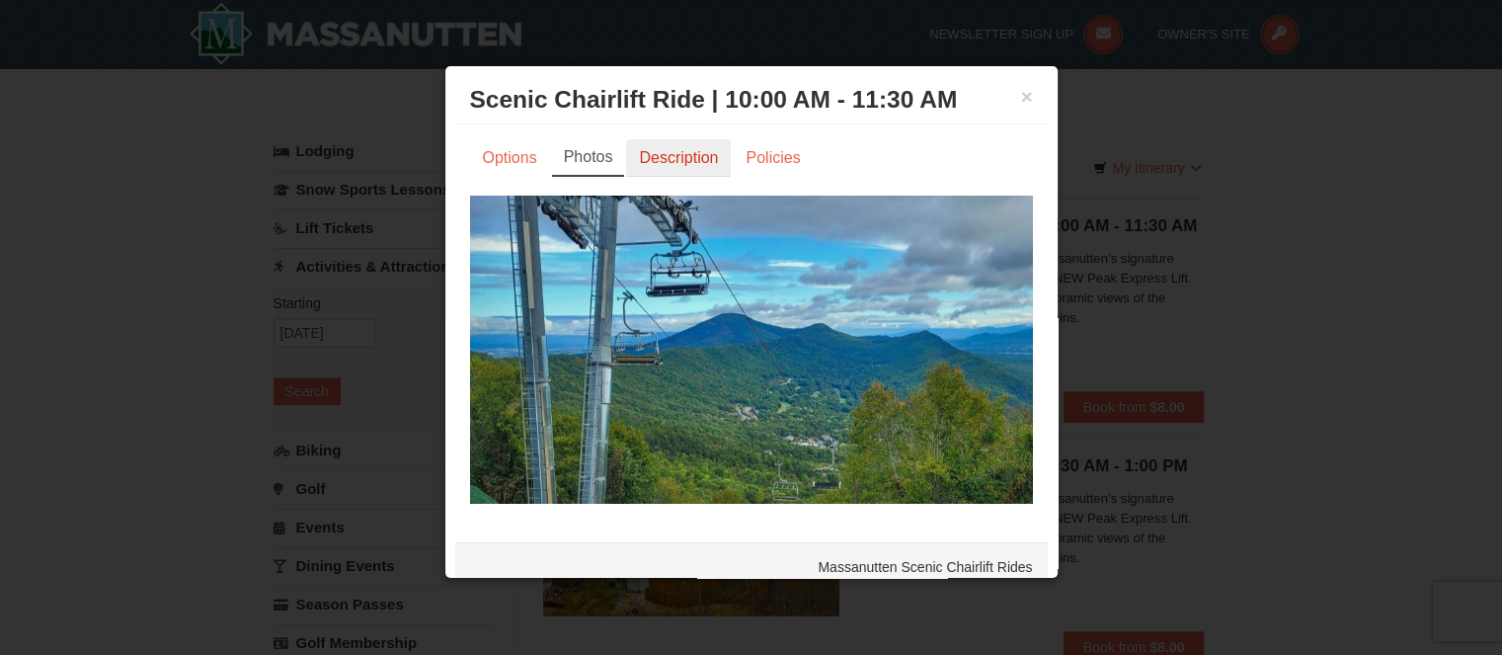
click at [669, 157] on link "Description" at bounding box center [678, 158] width 105 height 38
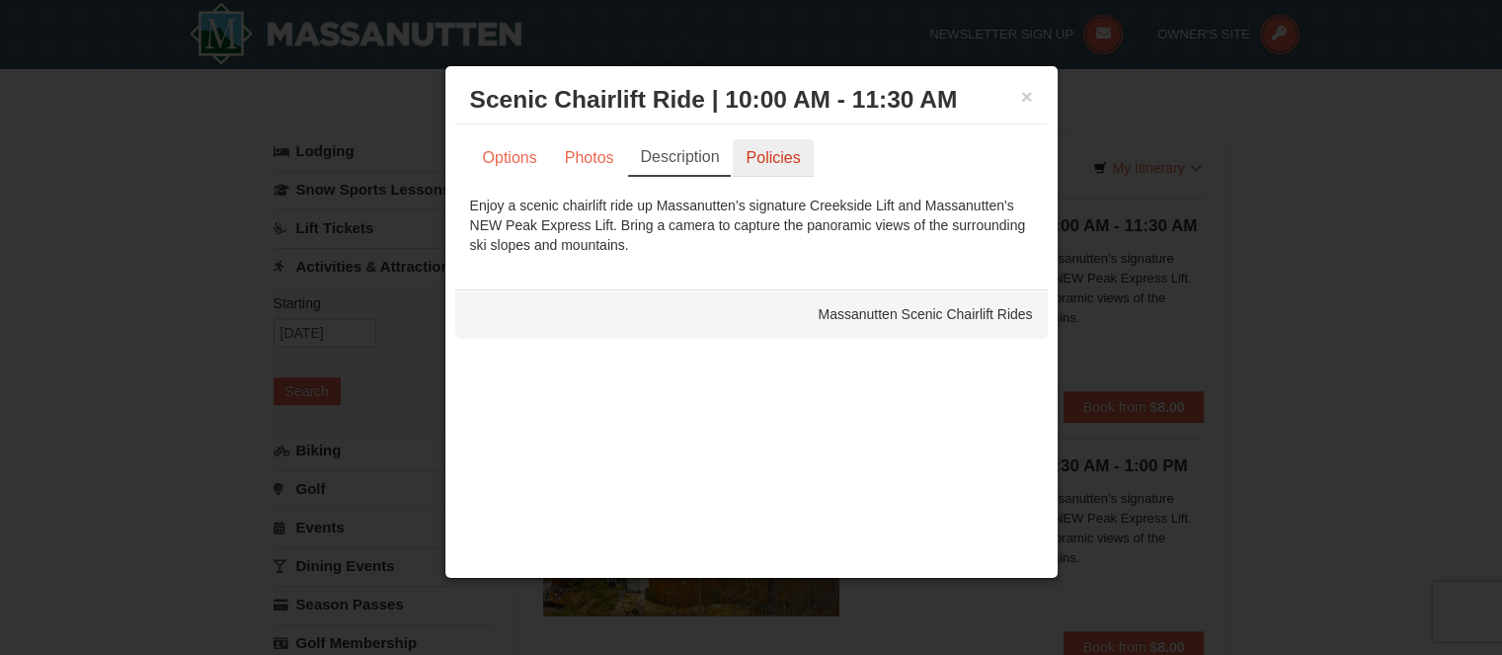
click at [802, 159] on link "Policies" at bounding box center [773, 158] width 80 height 38
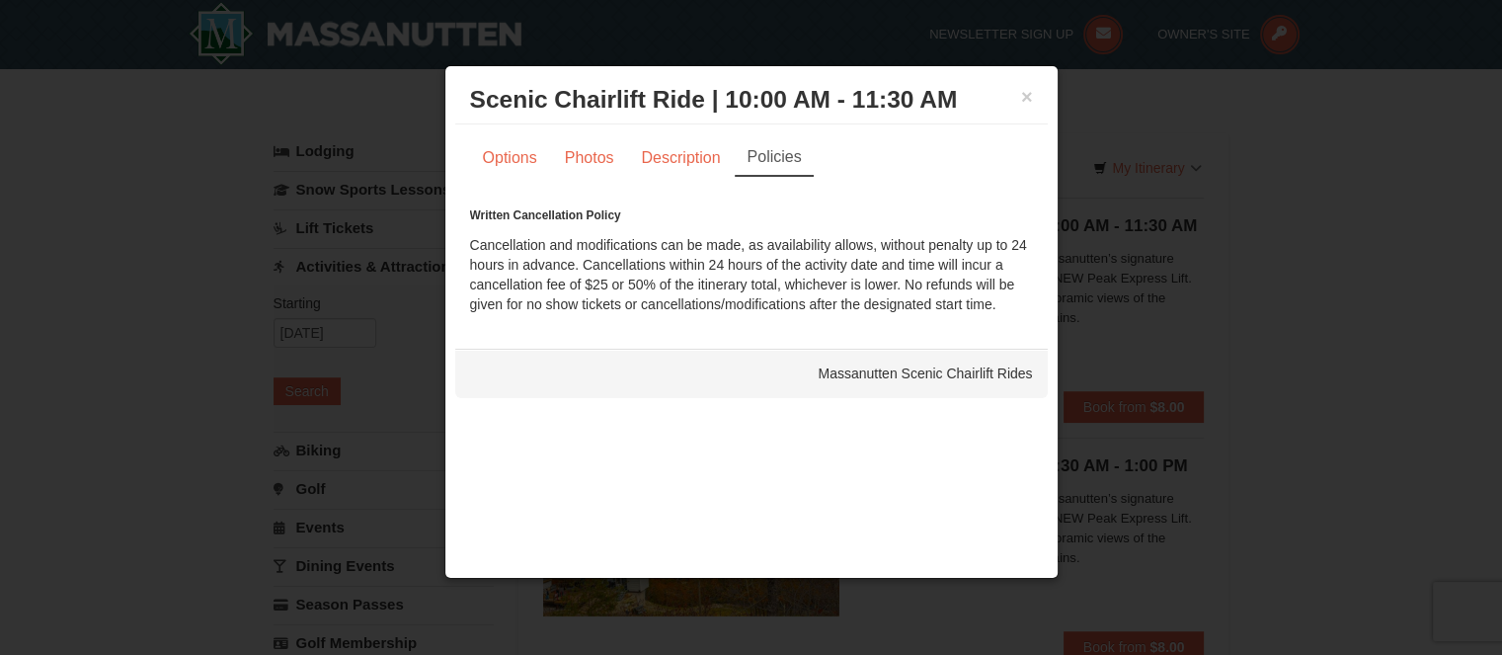
click at [1033, 102] on div "× Scenic Chairlift Ride | 10:00 AM - 11:30 AM Massanutten Scenic Chairlift Rides" at bounding box center [751, 100] width 593 height 48
click at [1029, 98] on button "×" at bounding box center [1027, 97] width 12 height 20
